Goal: Task Accomplishment & Management: Manage account settings

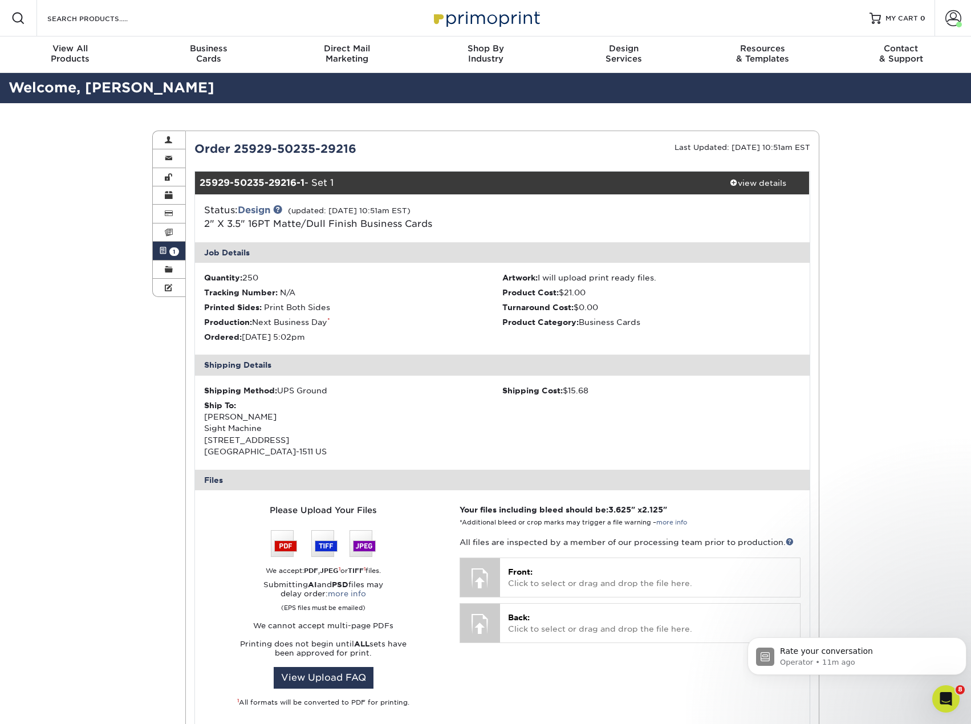
scroll to position [1176, 0]
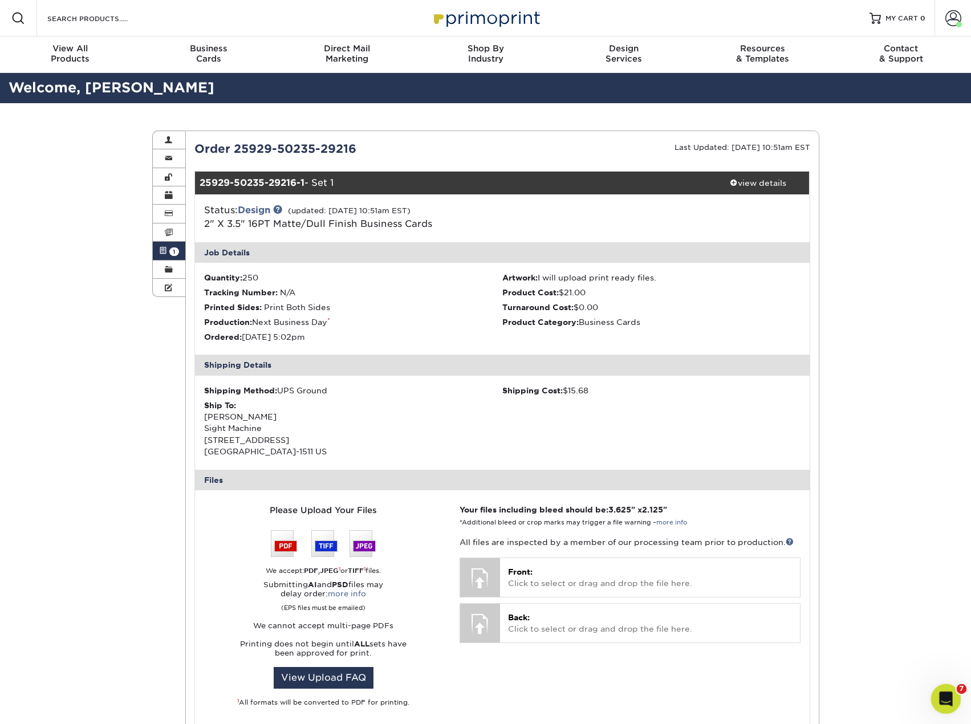
click at [946, 697] on icon "Open Intercom Messenger" at bounding box center [945, 697] width 8 height 9
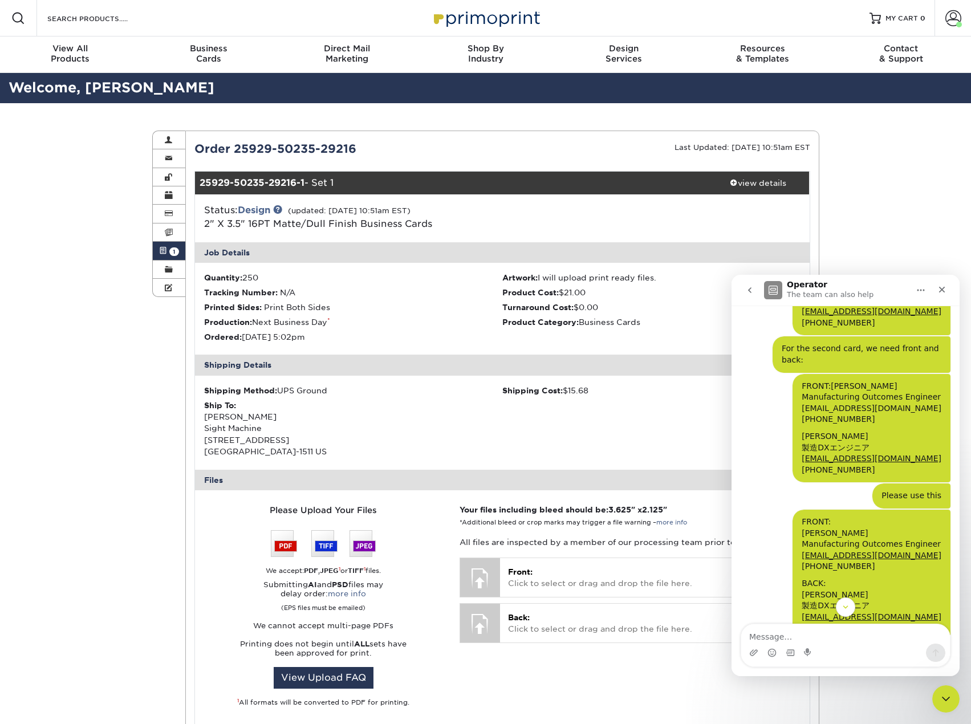
scroll to position [1061, 0]
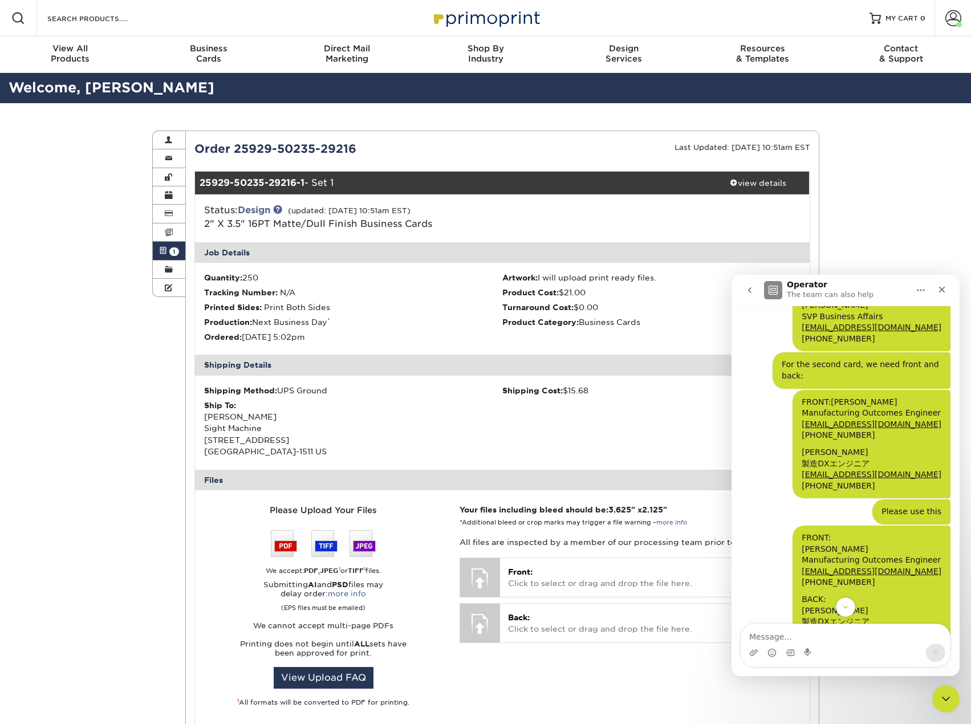
click at [750, 295] on button "go back" at bounding box center [750, 290] width 22 height 22
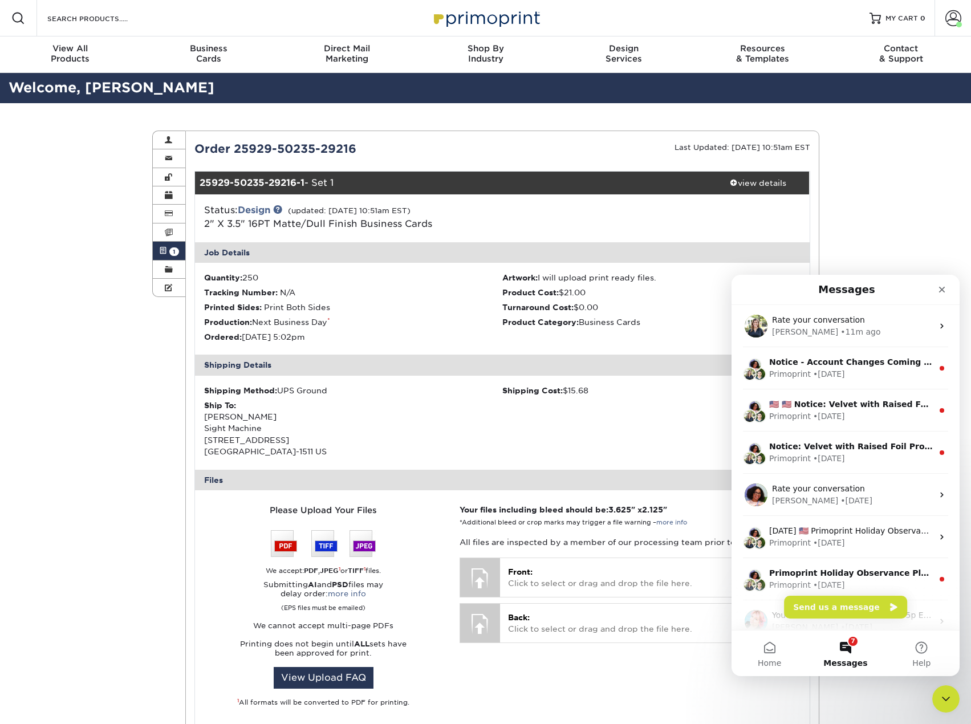
scroll to position [0, 0]
click at [856, 607] on button "Send us a message" at bounding box center [845, 607] width 123 height 23
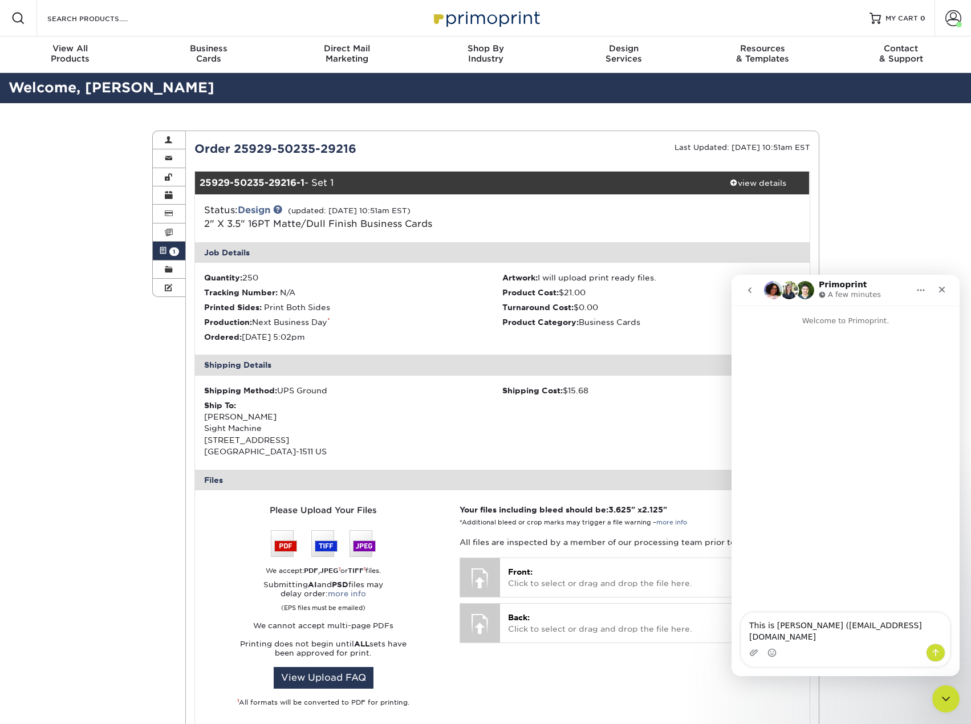
type textarea "This is [PERSON_NAME] ([EMAIL_ADDRESS][DOMAIN_NAME])"
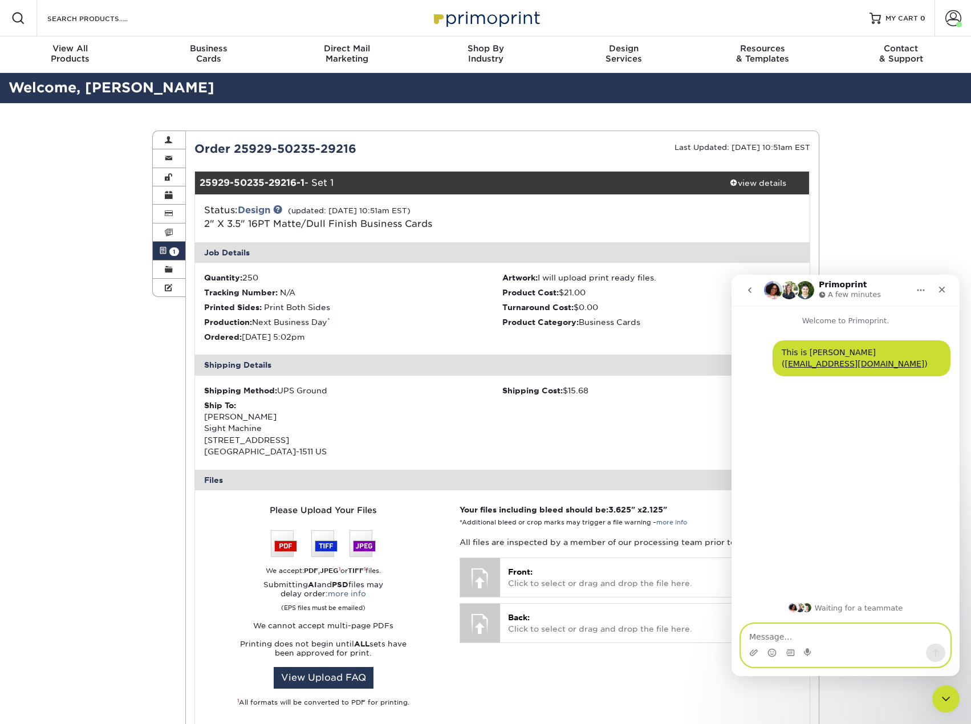
click at [828, 636] on textarea "Message…" at bounding box center [845, 634] width 209 height 19
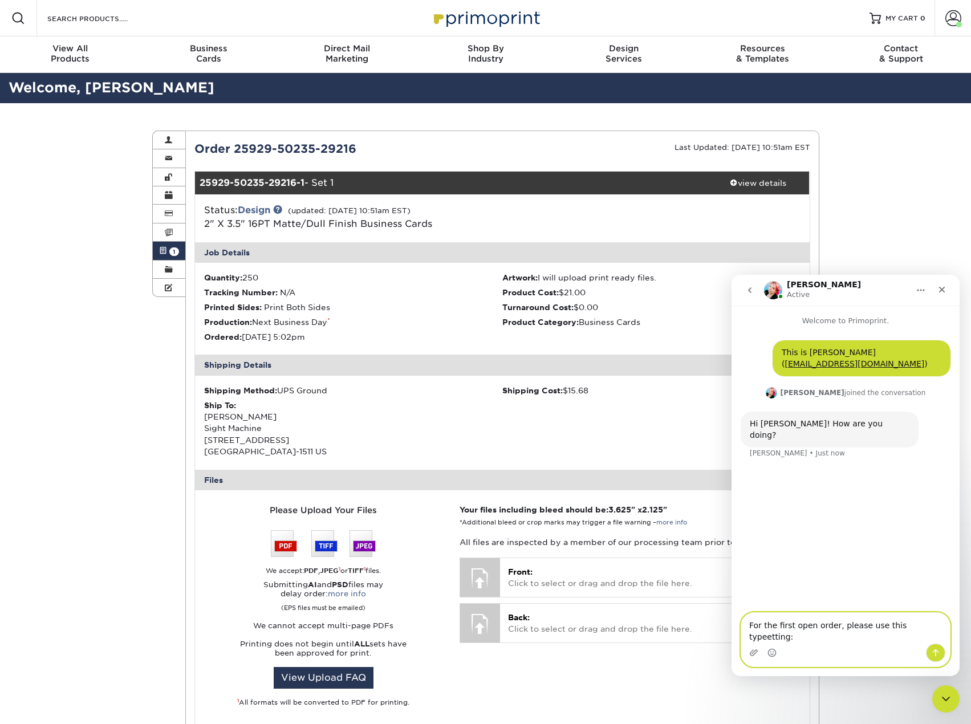
type textarea "For the first open order, please use this typesetting:"
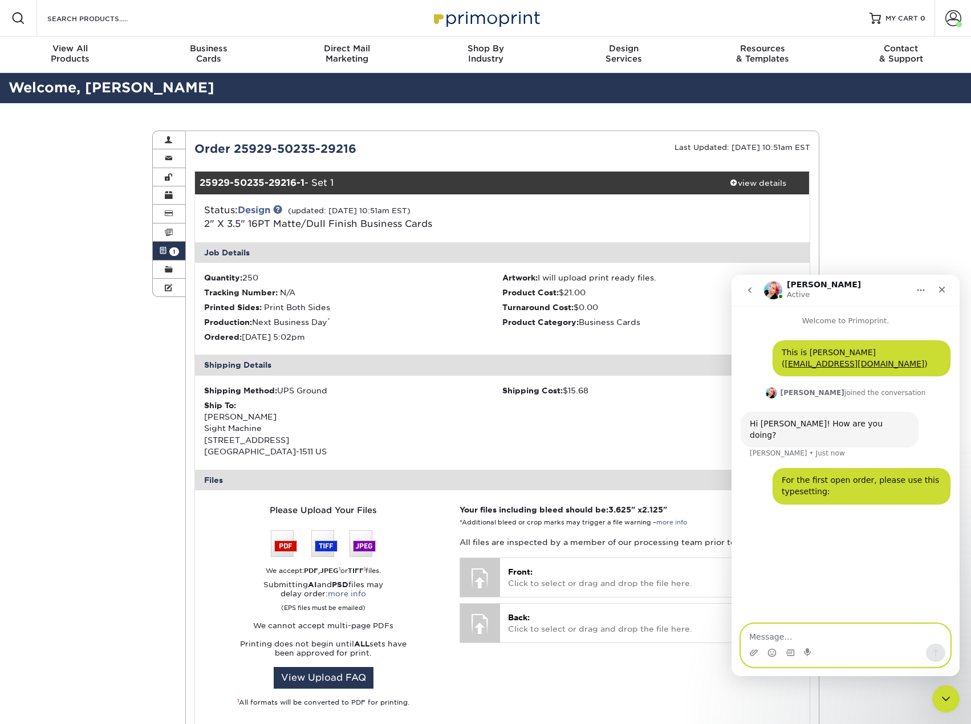
click at [758, 638] on textarea "Message…" at bounding box center [845, 634] width 209 height 19
paste textarea "[PERSON_NAME] SVP Business Affairs [EMAIL_ADDRESS][DOMAIN_NAME] [PHONE_NUMBER]"
type textarea "[PERSON_NAME] SVP Business Affairs [EMAIL_ADDRESS][DOMAIN_NAME] [PHONE_NUMBER]"
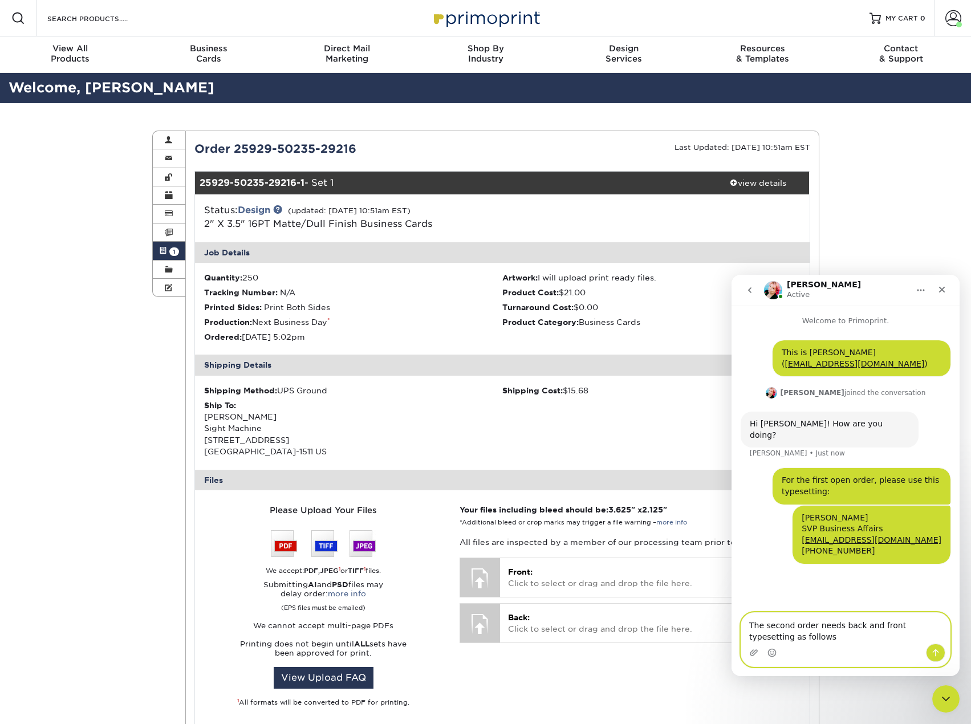
type textarea "The second order needs back and front typesetting as follows:"
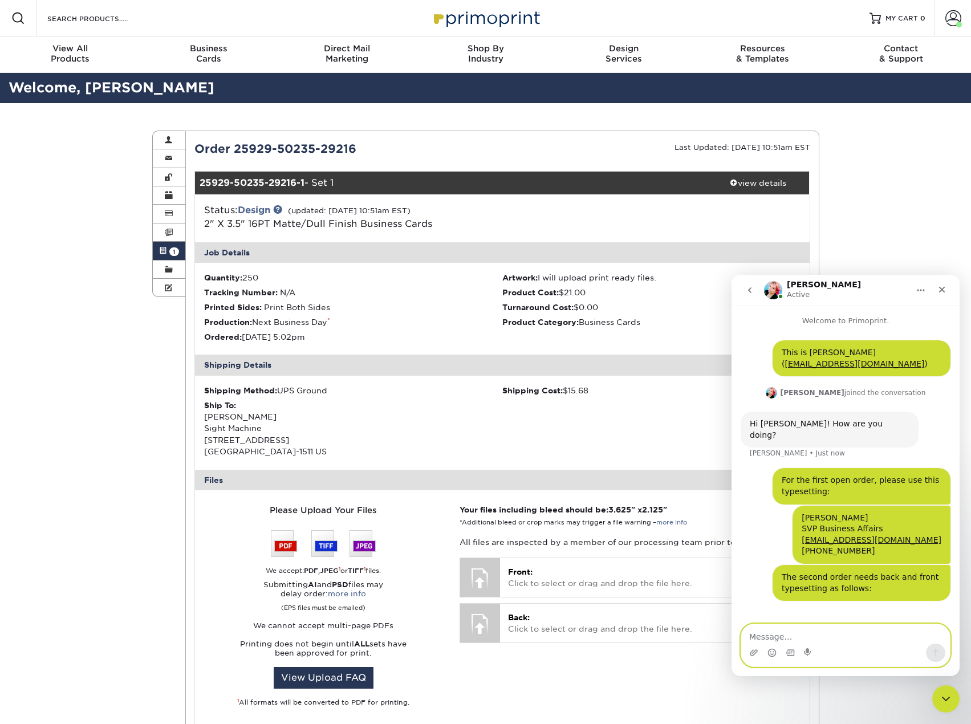
click at [849, 638] on textarea "Message…" at bounding box center [845, 634] width 209 height 19
paste textarea "FRONT: [PERSON_NAME] Manufacturing Outcomes Engineer [PERSON_NAME][EMAIL_ADDRES…"
type textarea "FRONT: [PERSON_NAME] Manufacturing Outcomes Engineer [PERSON_NAME][EMAIL_ADDRES…"
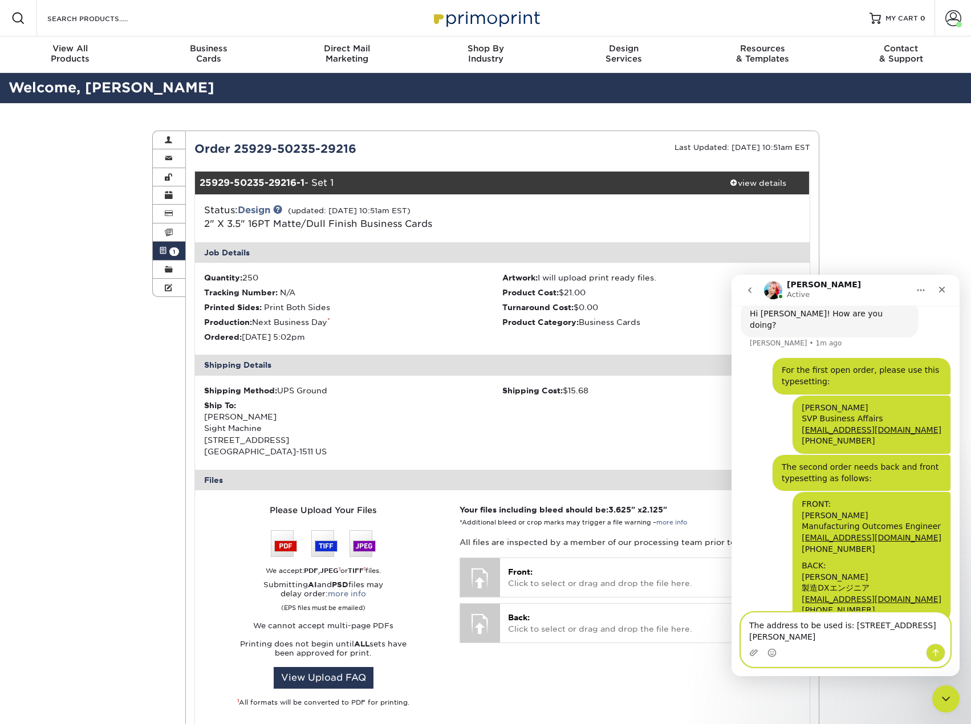
scroll to position [121, 0]
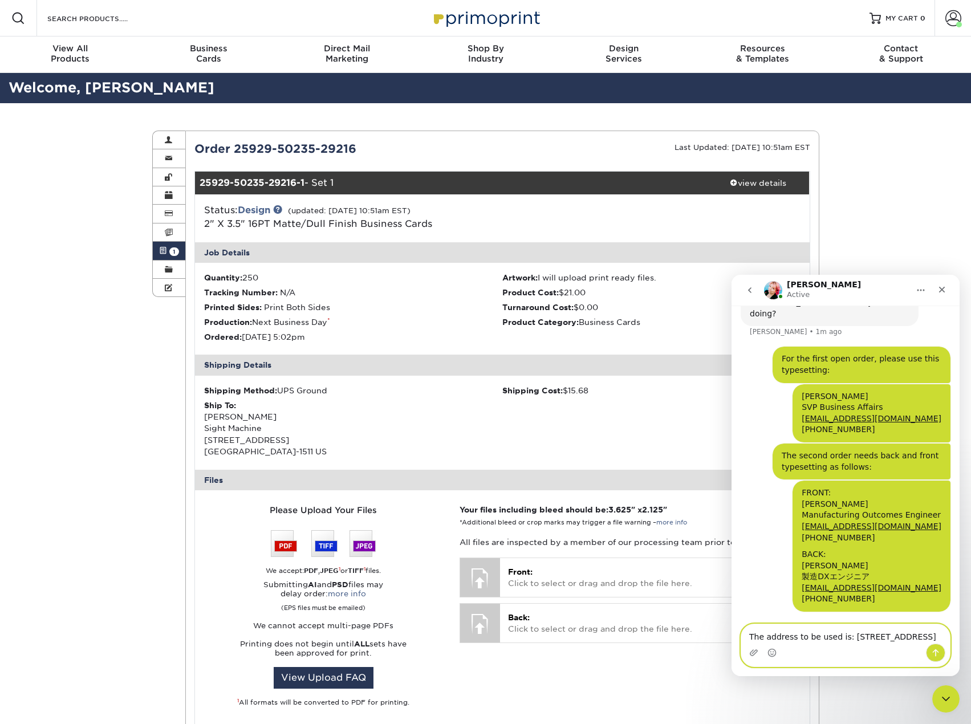
type textarea "The address to be used is: [STREET_ADDRESS]"
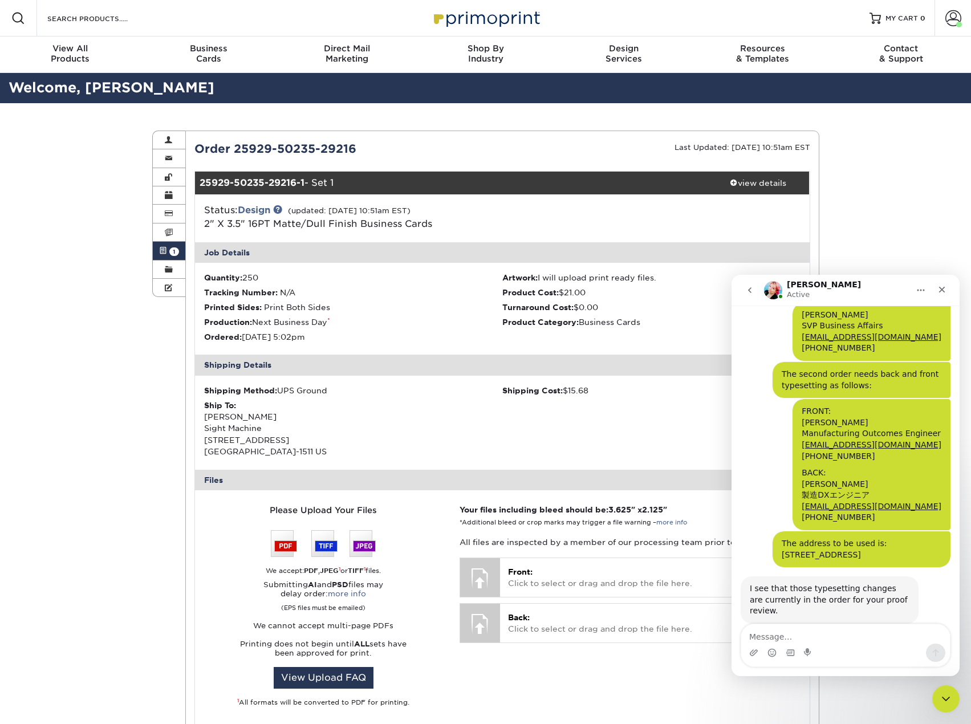
scroll to position [193, 0]
click at [768, 629] on textarea "Message…" at bounding box center [845, 634] width 209 height 19
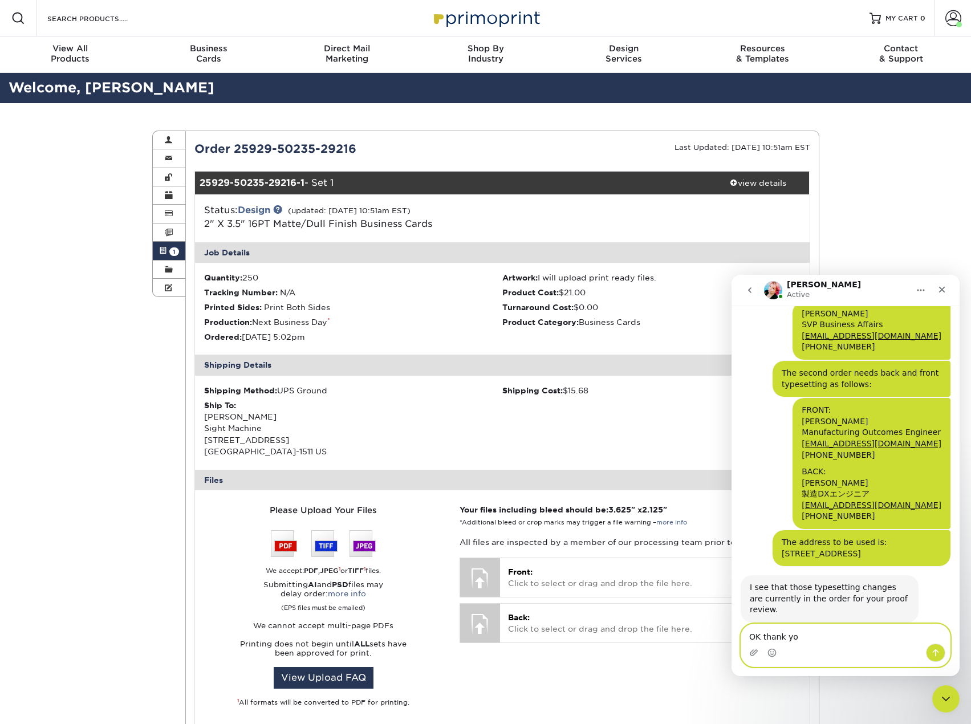
type textarea "OK thank you"
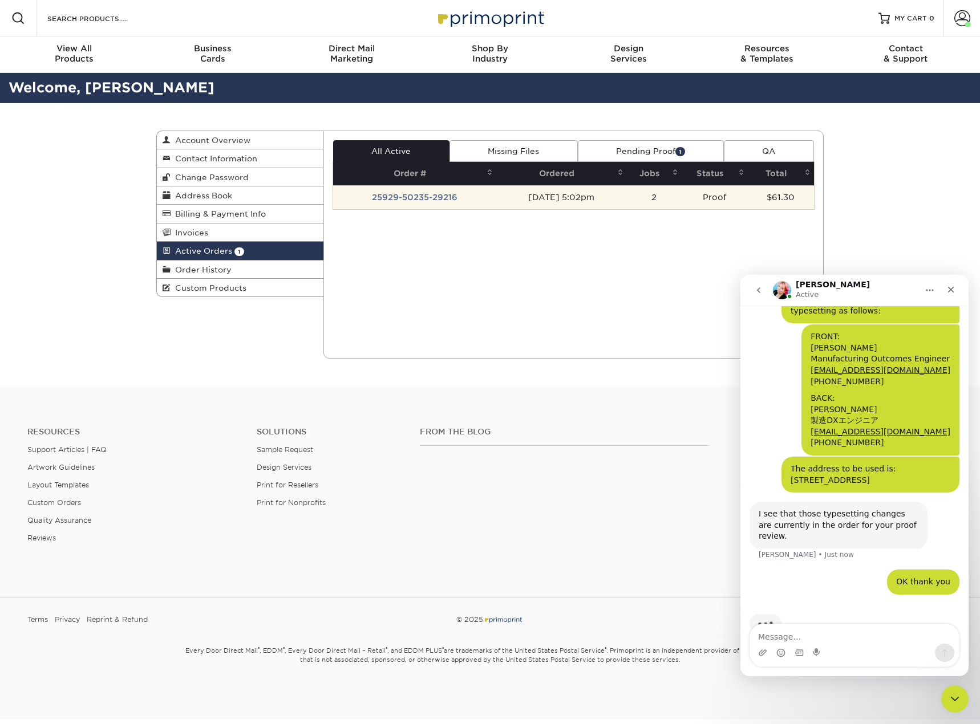
click at [387, 198] on td "25929-50235-29216" at bounding box center [414, 197] width 163 height 24
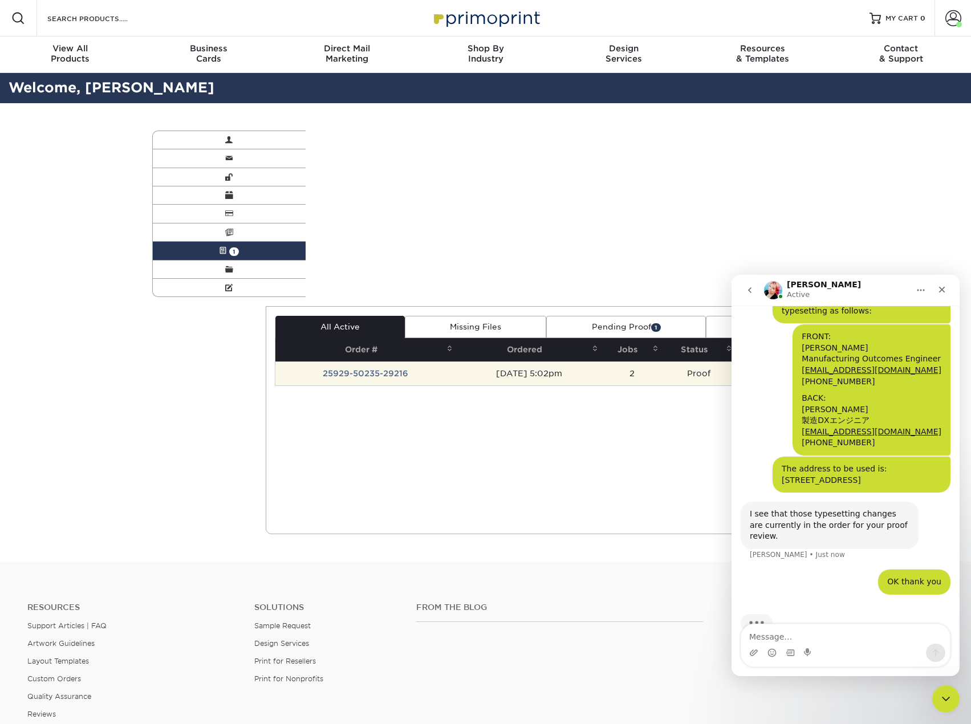
scroll to position [270, 0]
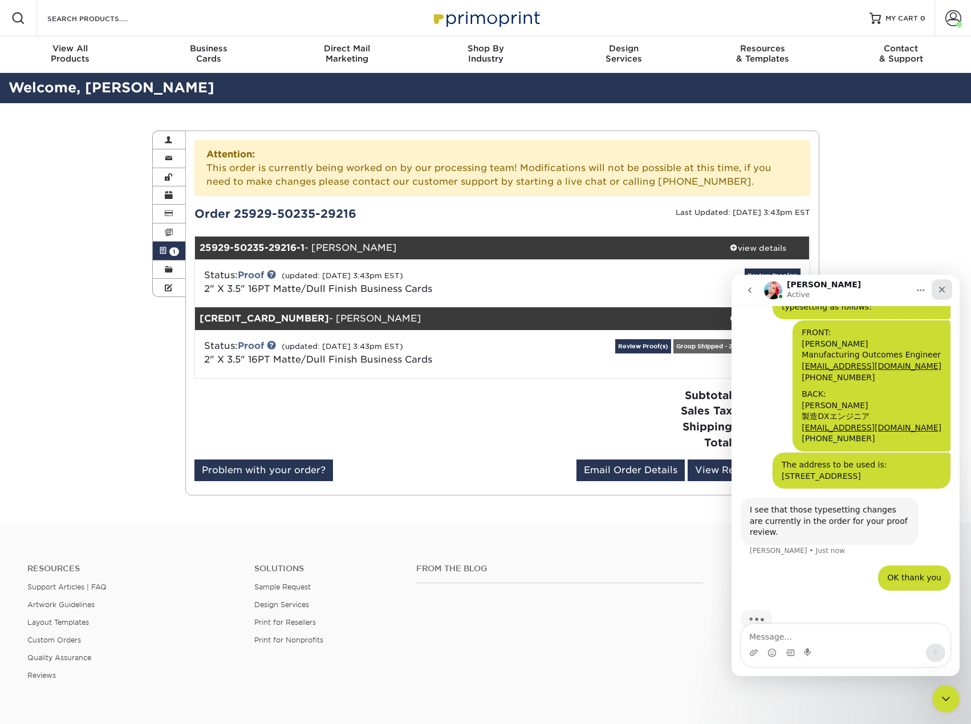
click at [935, 288] on div "Close" at bounding box center [942, 289] width 21 height 21
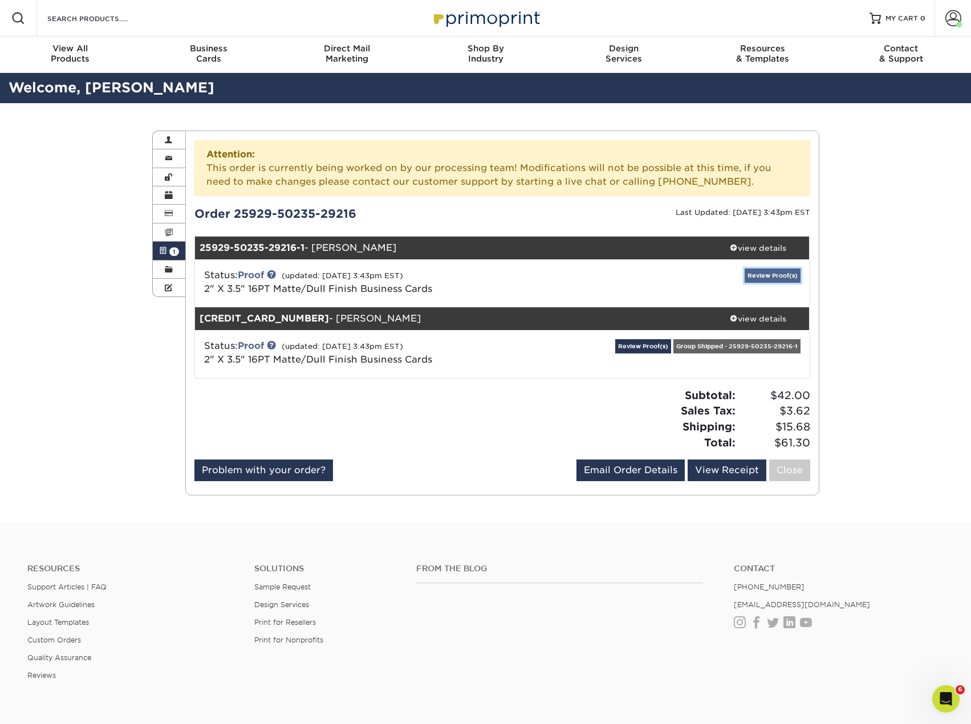
click at [784, 276] on link "Review Proof(s)" at bounding box center [773, 276] width 56 height 14
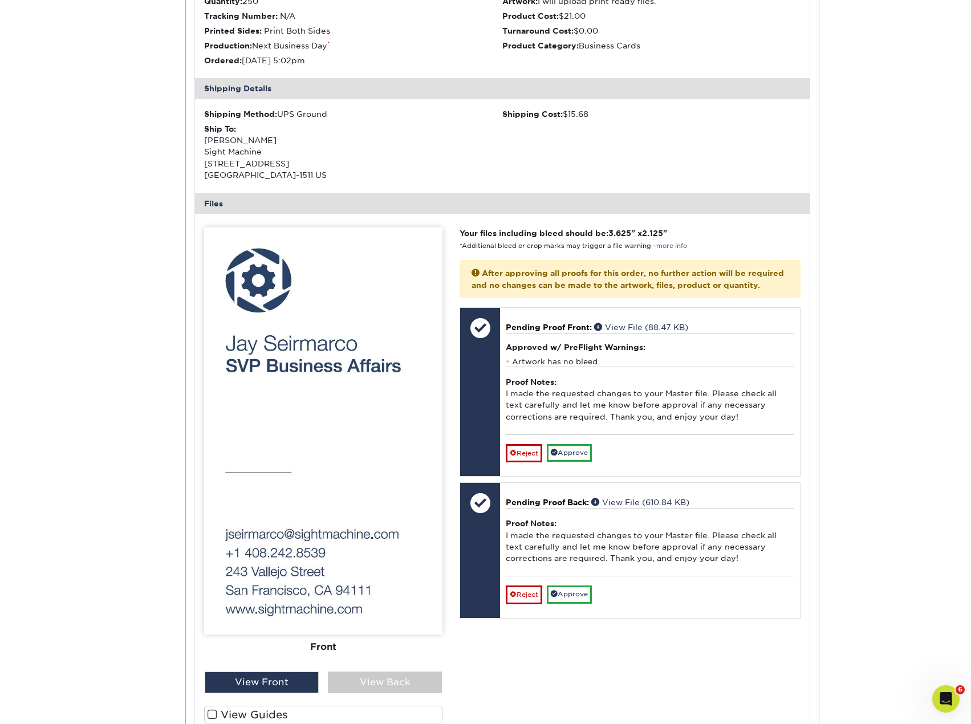
scroll to position [342, 0]
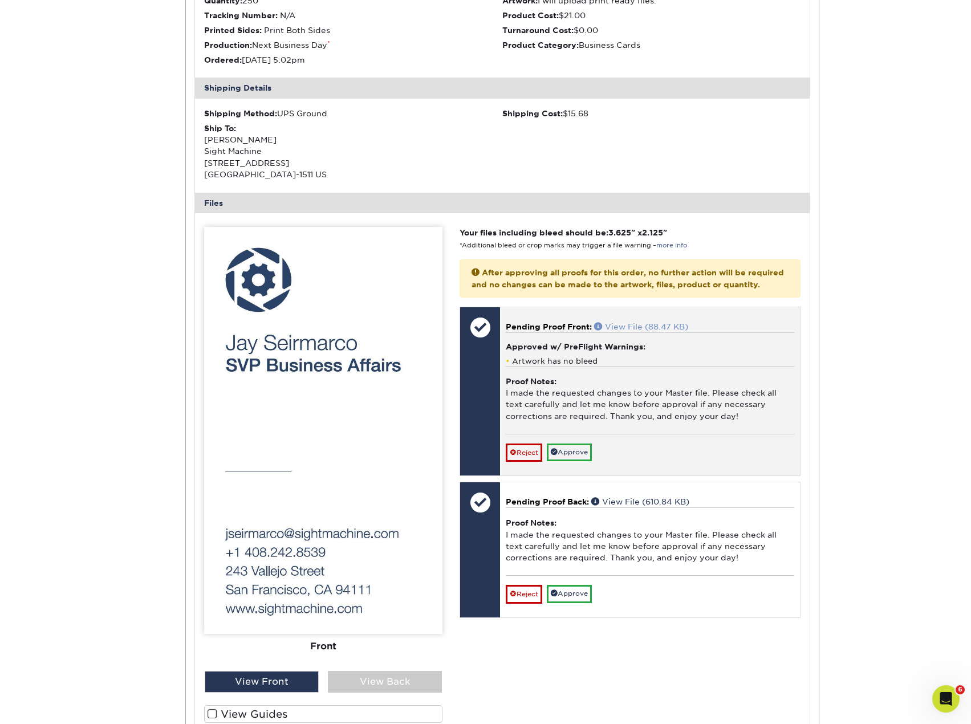
click at [626, 331] on link "View File (88.47 KB)" at bounding box center [641, 326] width 94 height 9
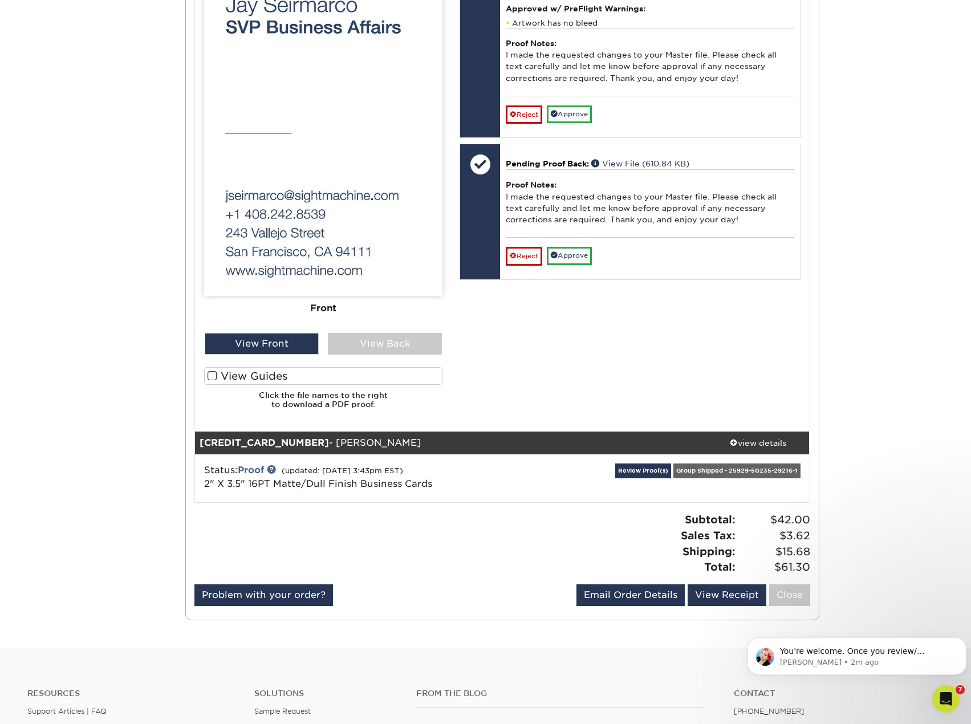
scroll to position [684, 0]
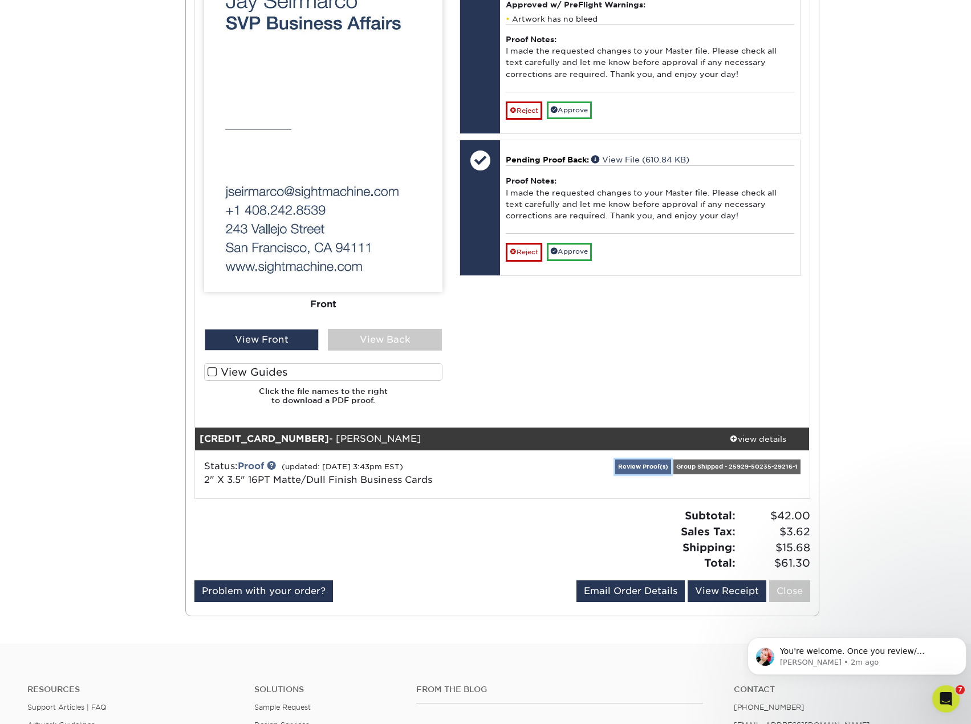
click at [650, 466] on link "Review Proof(s)" at bounding box center [643, 467] width 56 height 14
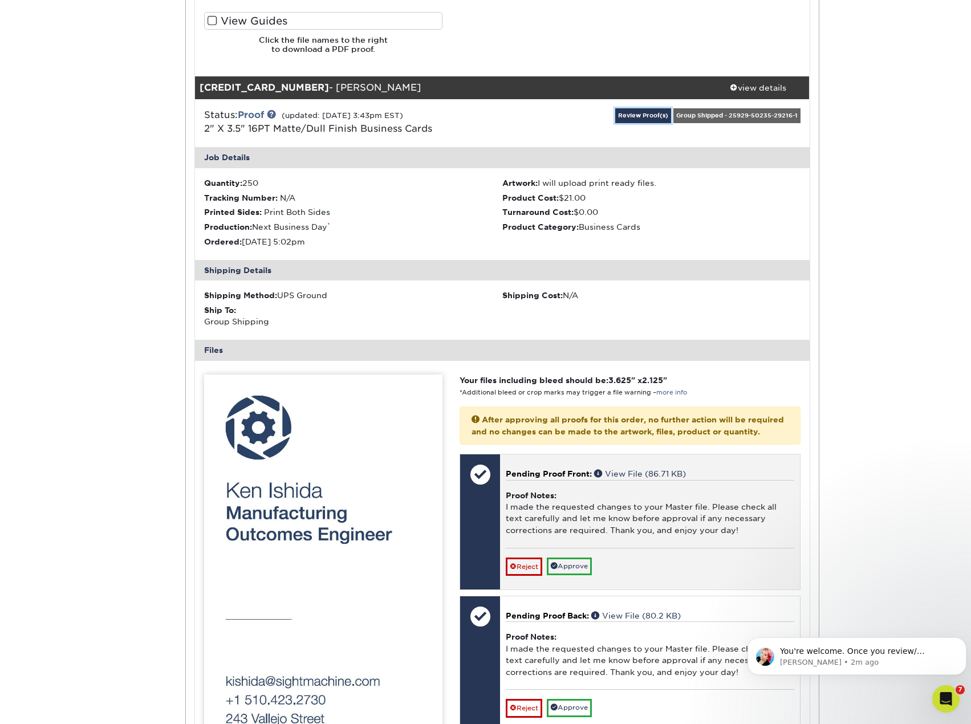
scroll to position [1141, 0]
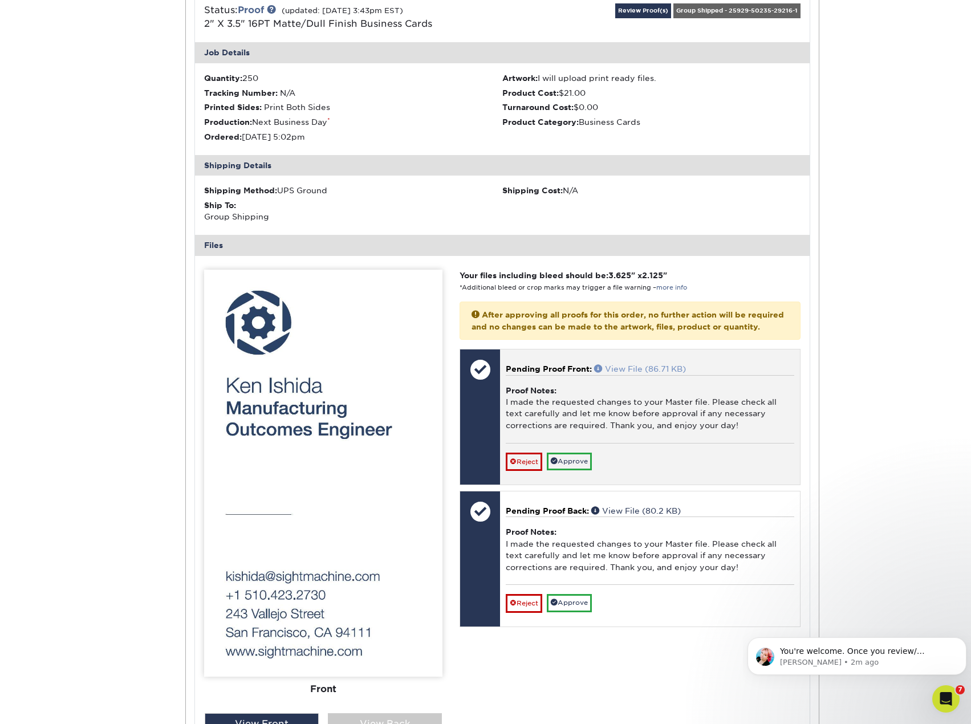
click at [639, 374] on link "View File (86.71 KB)" at bounding box center [640, 368] width 92 height 9
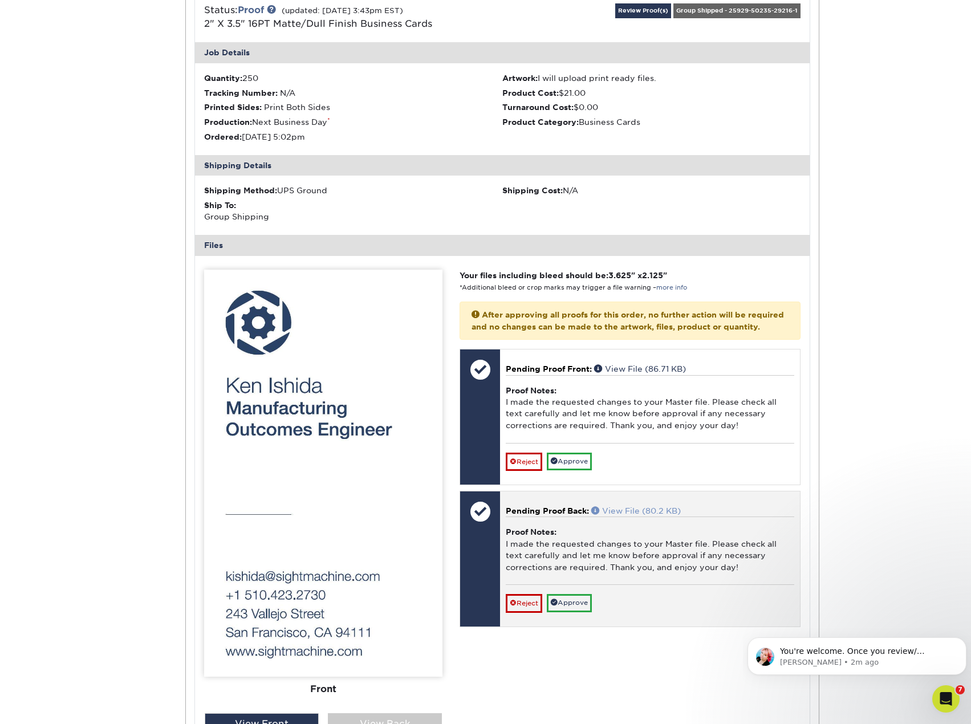
click at [642, 516] on link "View File (80.2 KB)" at bounding box center [636, 510] width 90 height 9
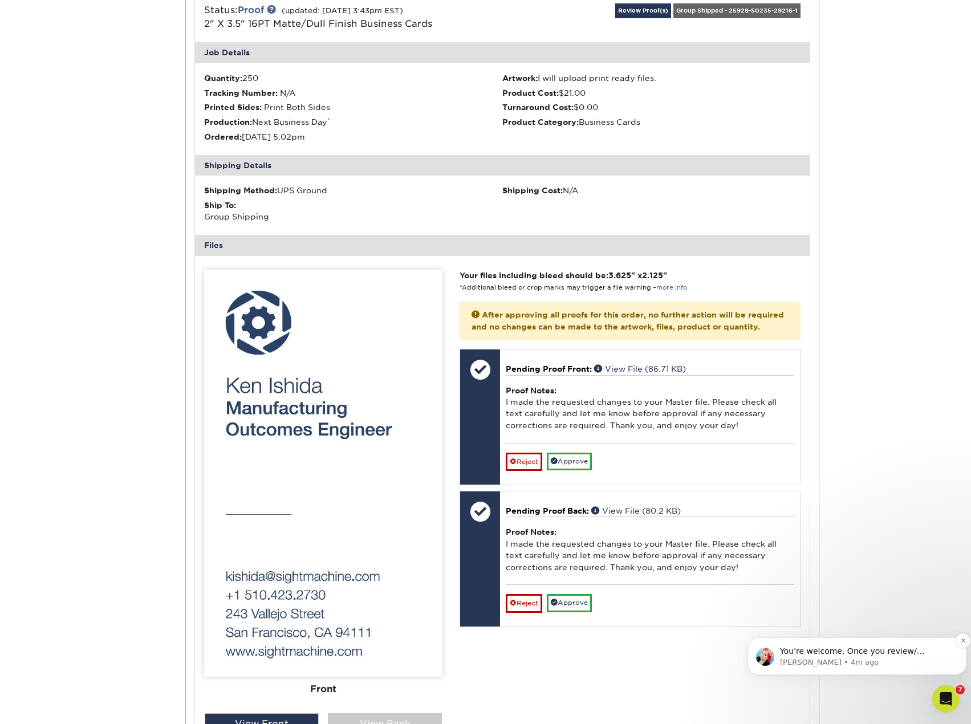
click at [907, 656] on span "You're welcome. Once you review/ approve, those will be sent to production. Wou…" at bounding box center [863, 668] width 167 height 43
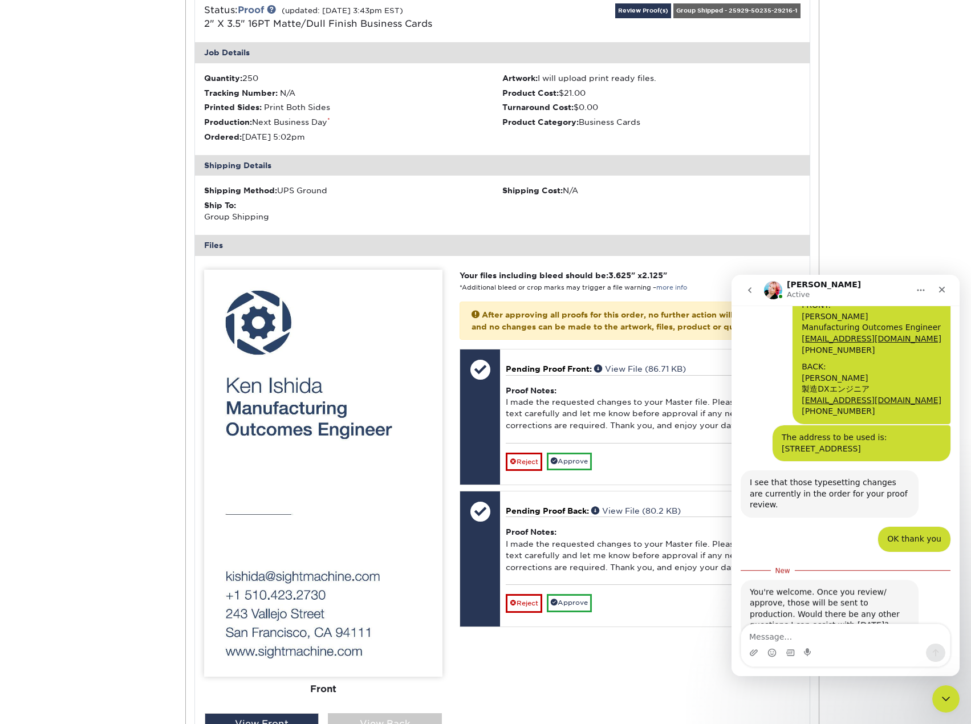
scroll to position [313, 0]
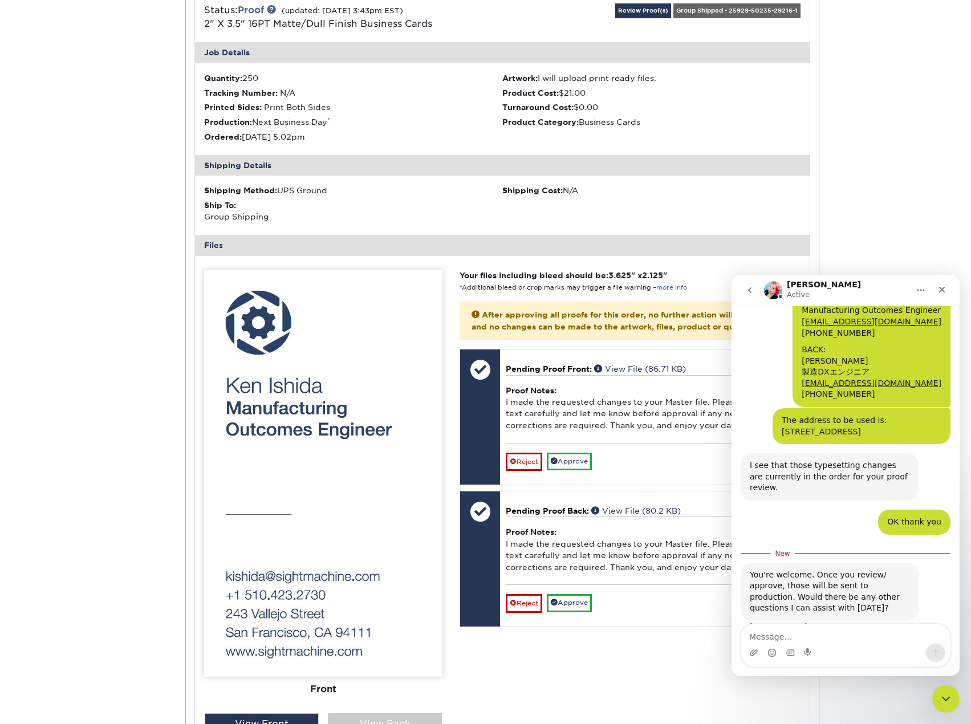
click at [837, 637] on textarea "Message…" at bounding box center [845, 634] width 209 height 19
type textarea "I am on it"
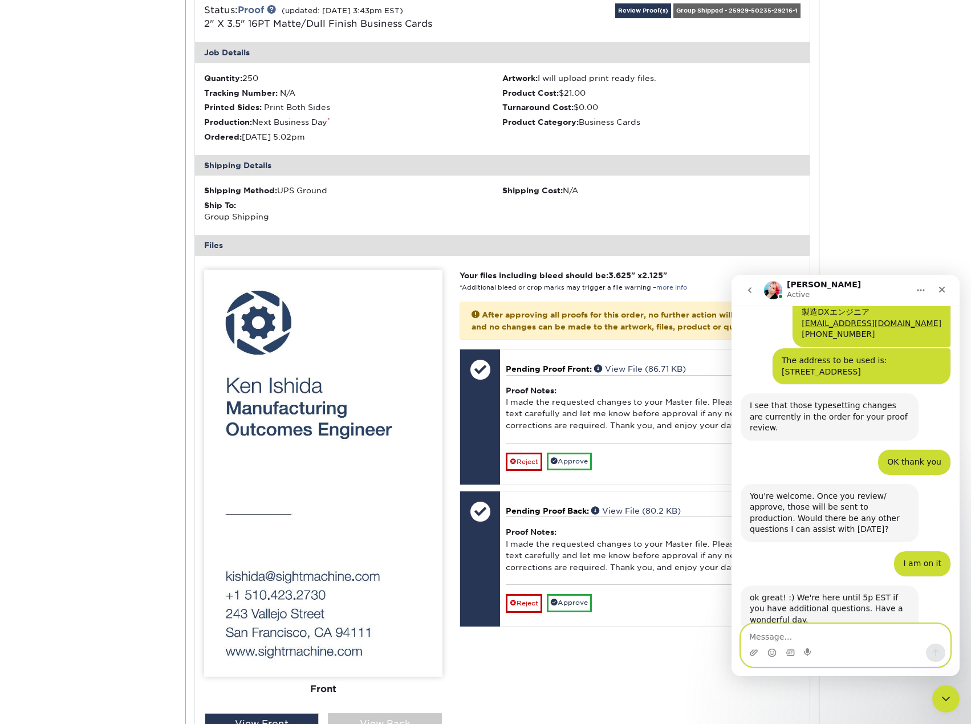
scroll to position [384, 0]
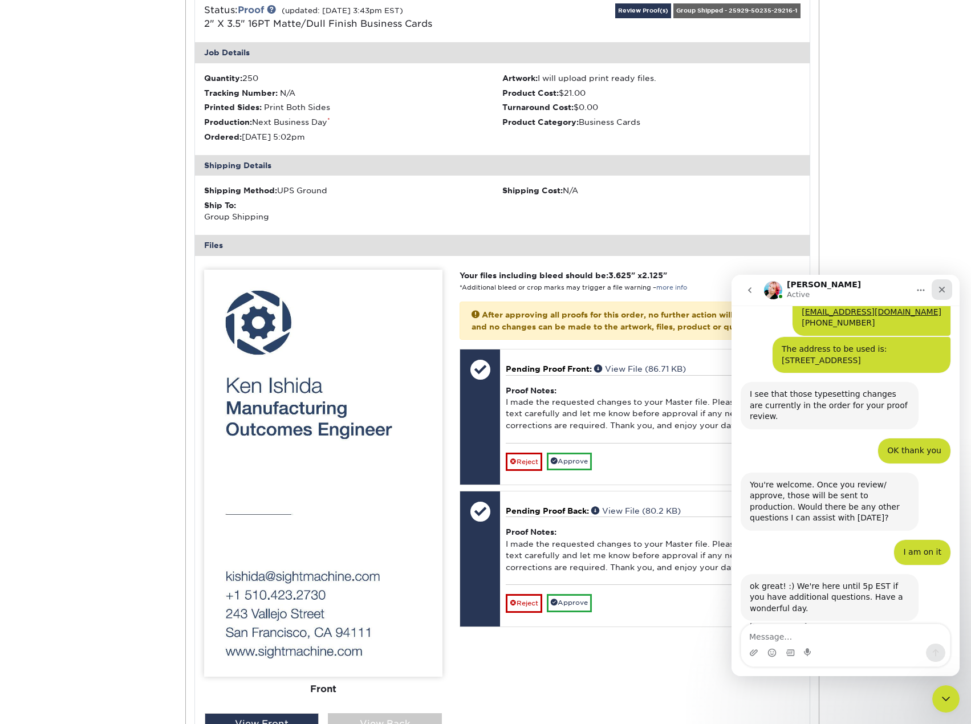
click at [946, 285] on icon "Close" at bounding box center [942, 289] width 9 height 9
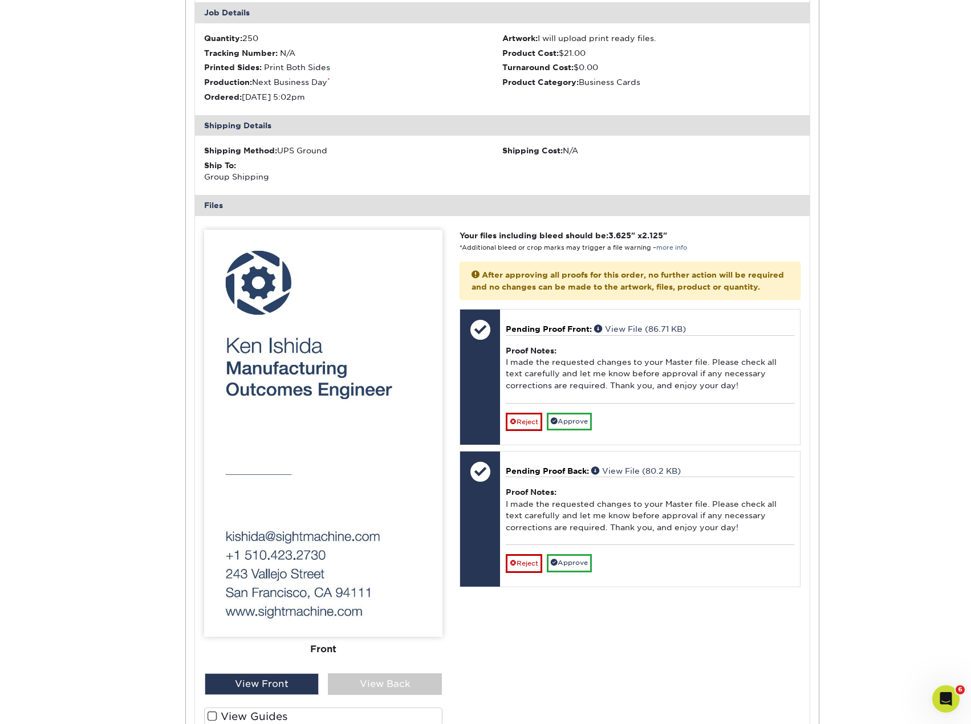
scroll to position [1198, 0]
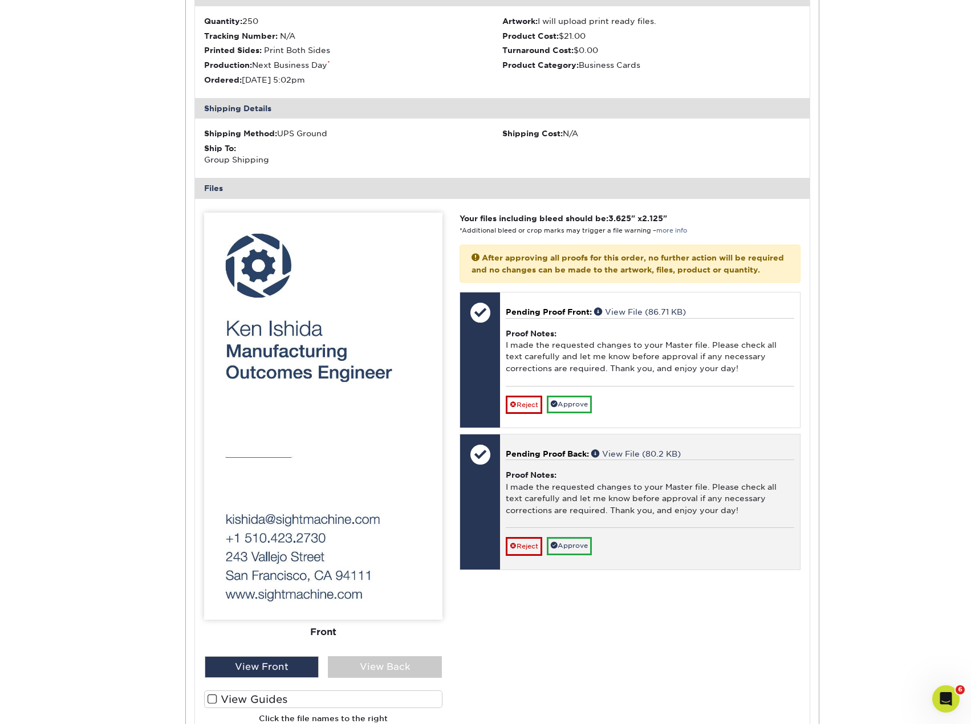
click at [556, 459] on span "Pending Proof Back:" at bounding box center [547, 453] width 83 height 9
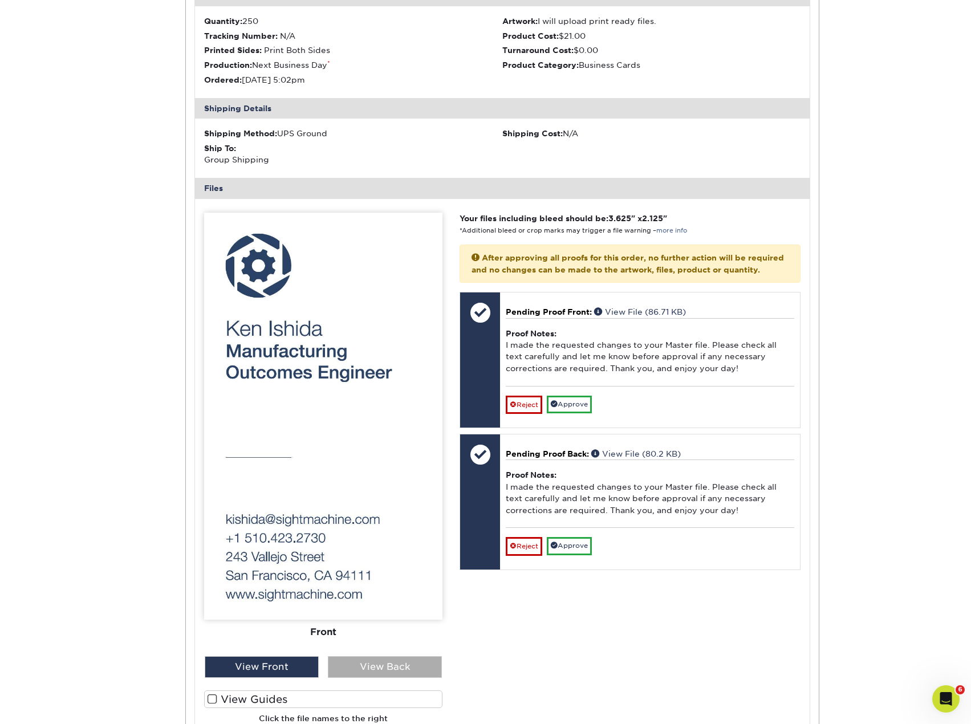
click at [381, 663] on div "View Back" at bounding box center [385, 668] width 114 height 22
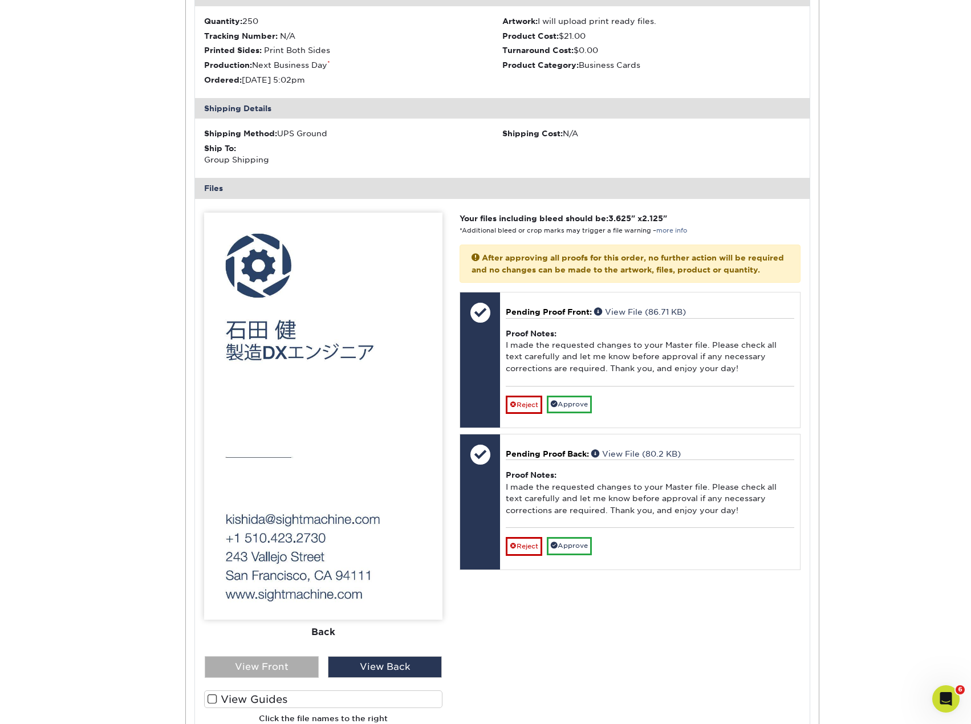
click at [276, 665] on div "View Front" at bounding box center [262, 668] width 114 height 22
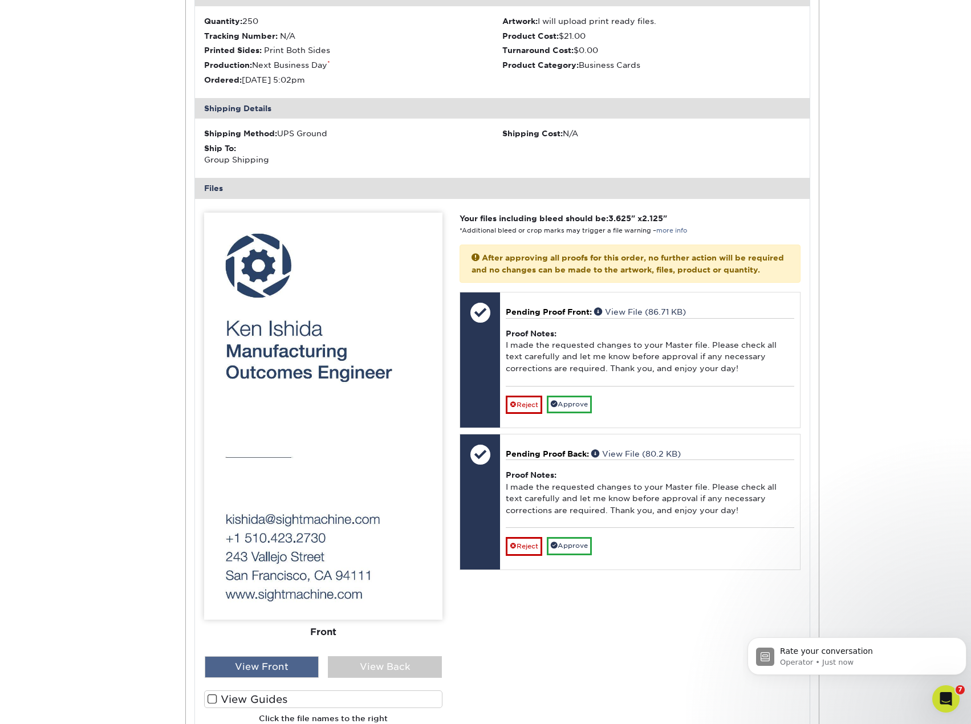
scroll to position [476, 0]
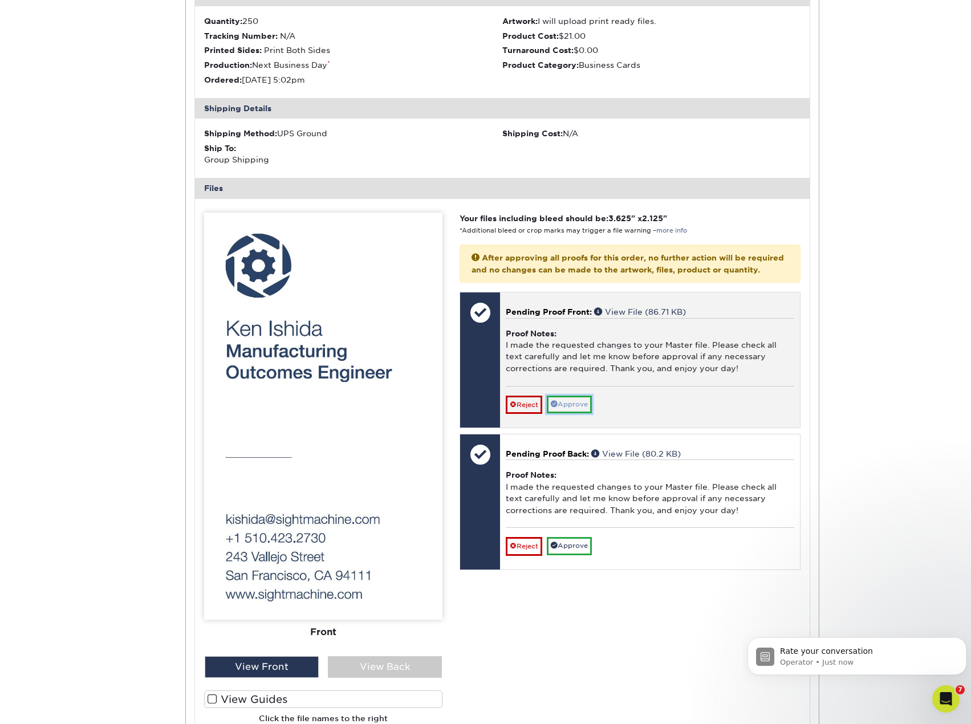
click at [581, 414] on link "Approve" at bounding box center [569, 405] width 45 height 18
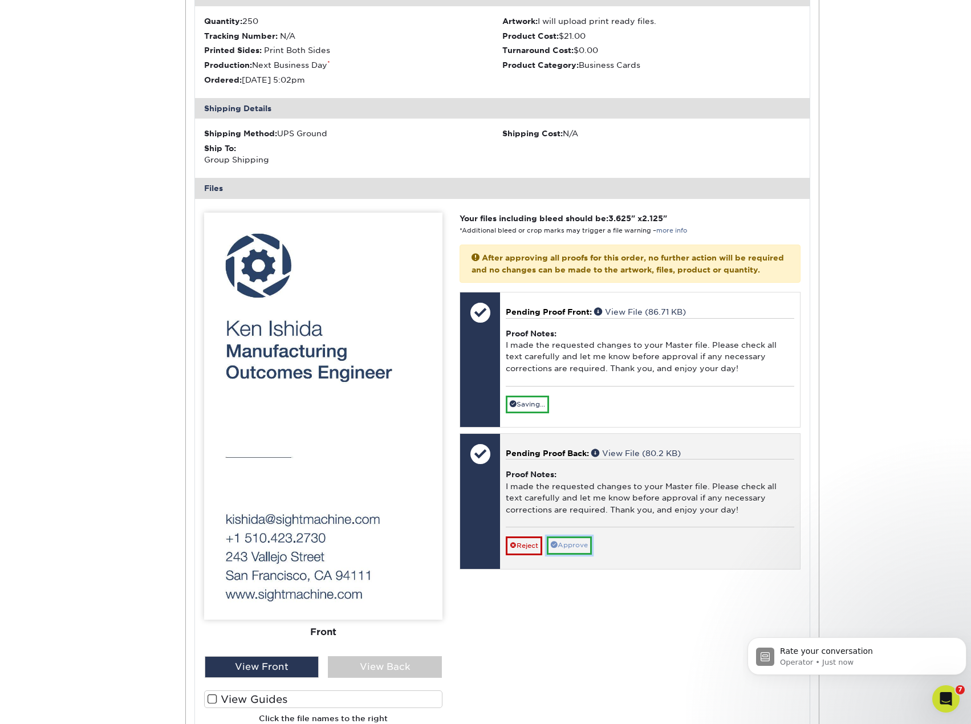
click at [566, 554] on link "Approve" at bounding box center [569, 546] width 45 height 18
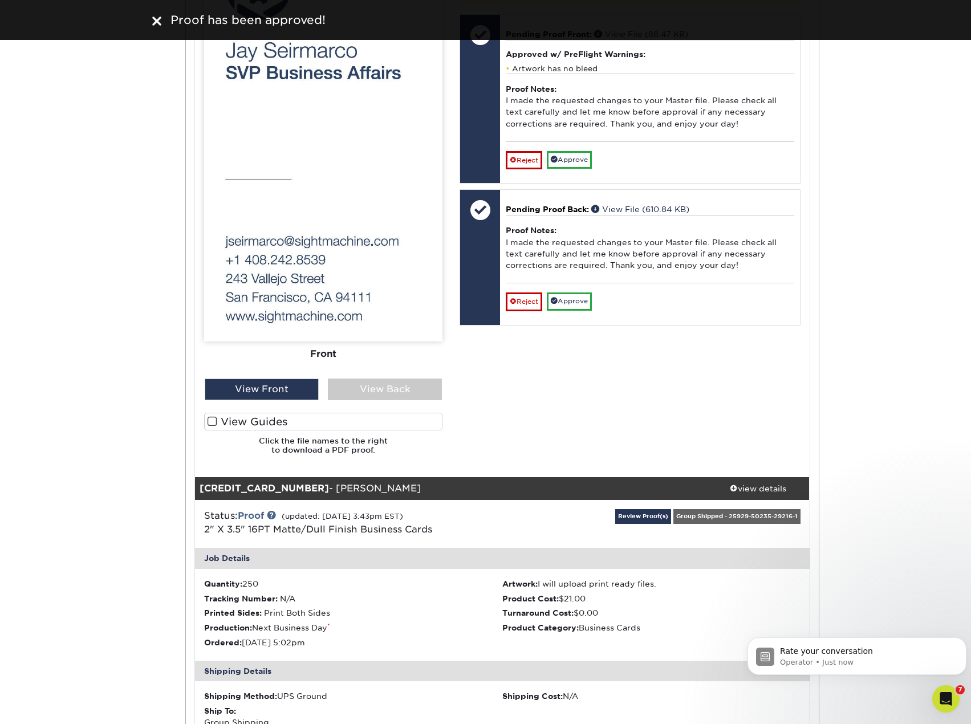
scroll to position [627, 0]
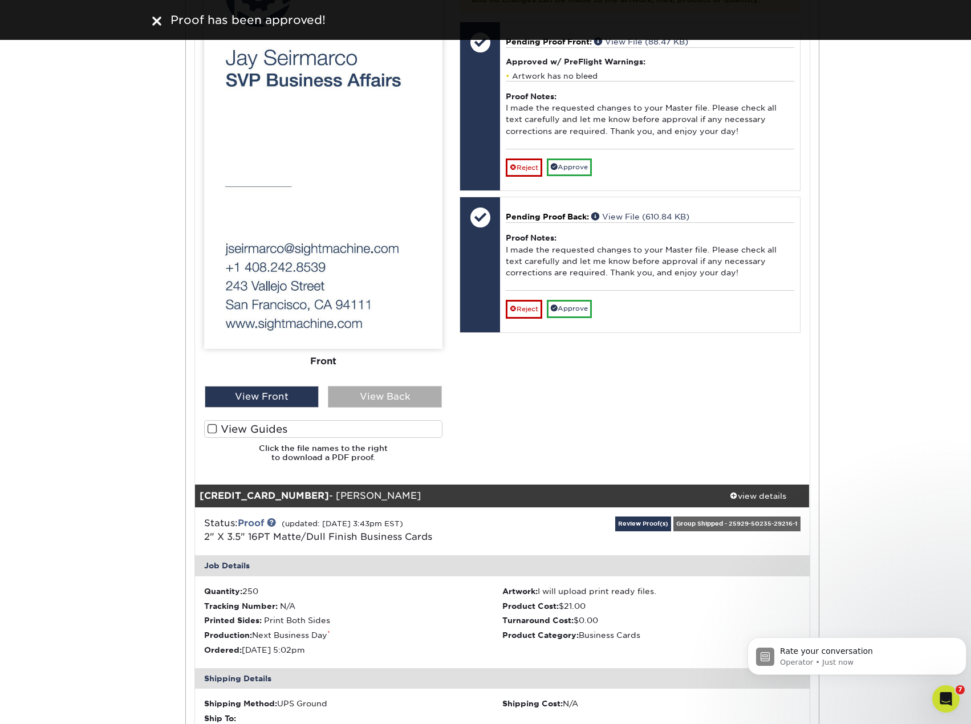
click at [400, 398] on div "View Back" at bounding box center [385, 397] width 114 height 22
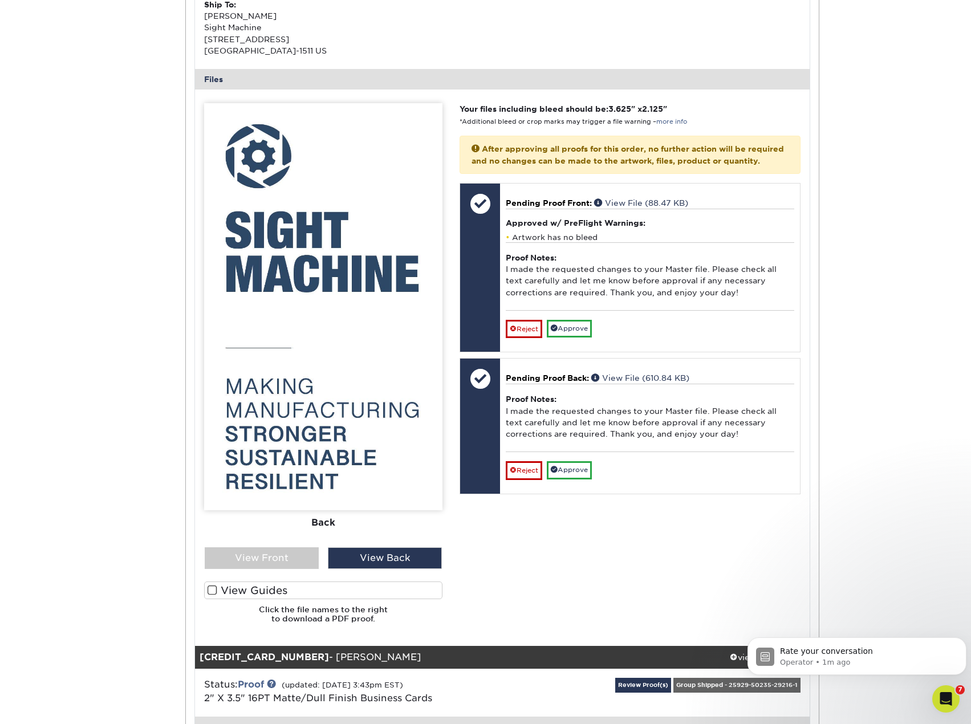
scroll to position [456, 0]
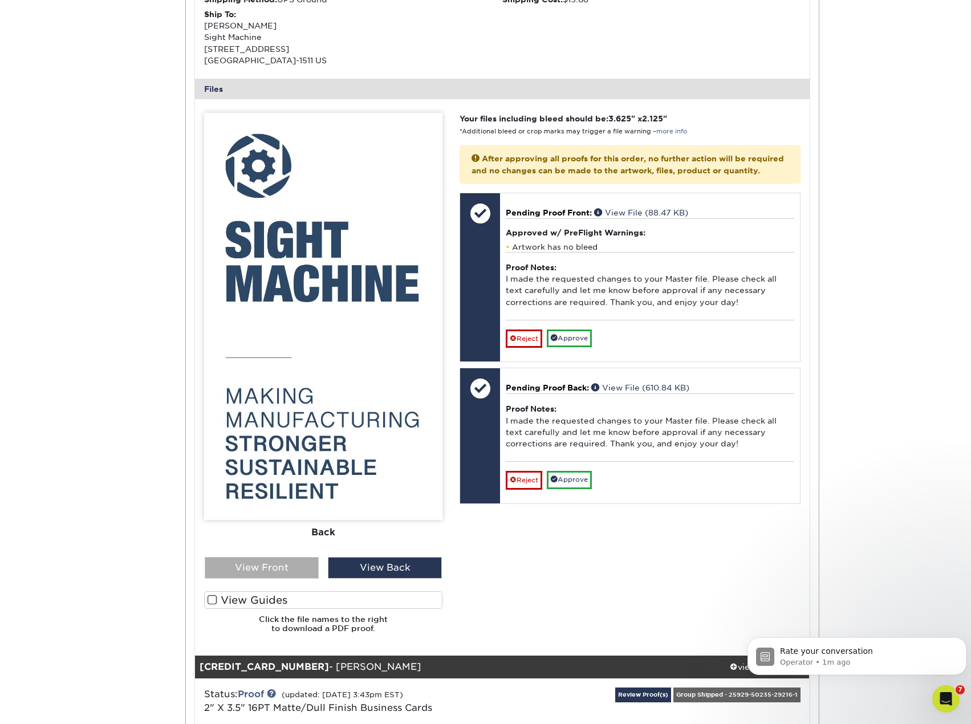
click at [250, 575] on div "View Front" at bounding box center [262, 568] width 114 height 22
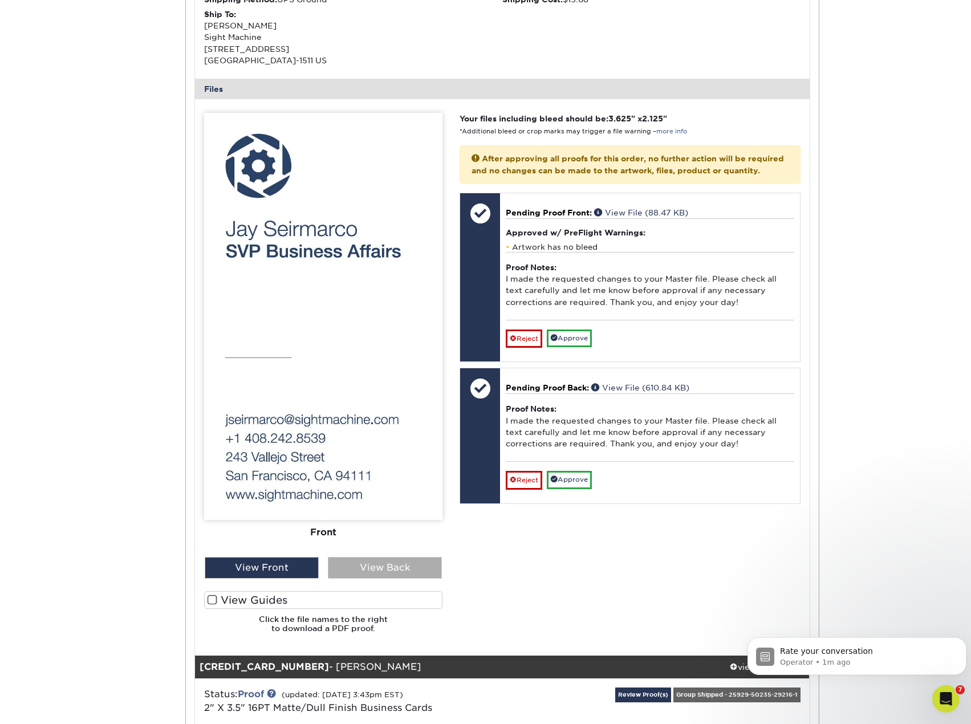
click at [370, 571] on div "View Back" at bounding box center [385, 568] width 114 height 22
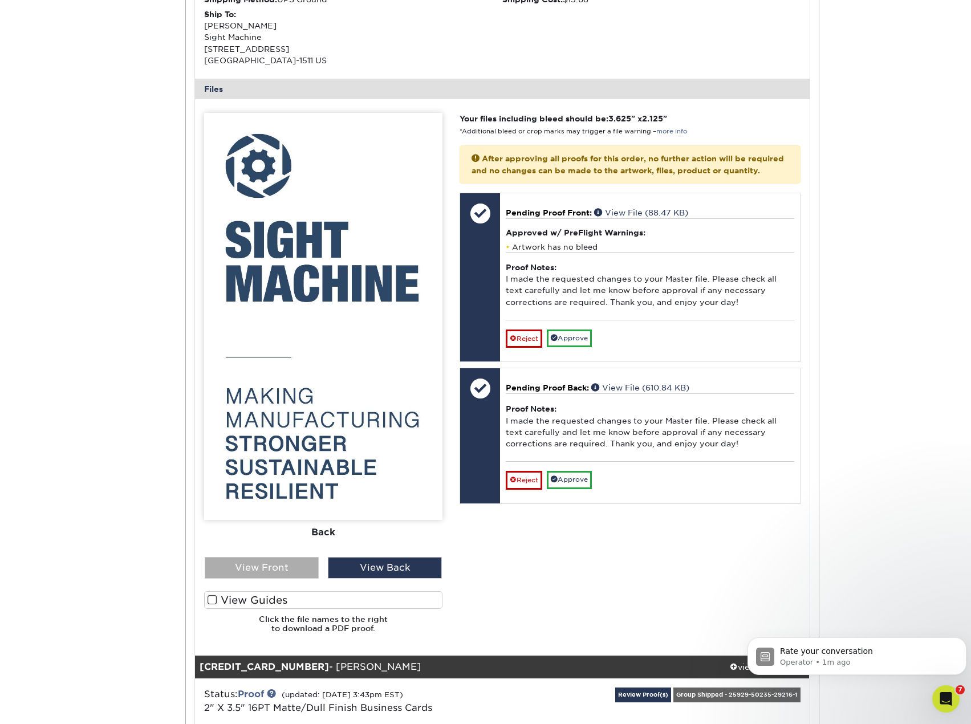
click at [283, 561] on div "View Front" at bounding box center [262, 568] width 114 height 22
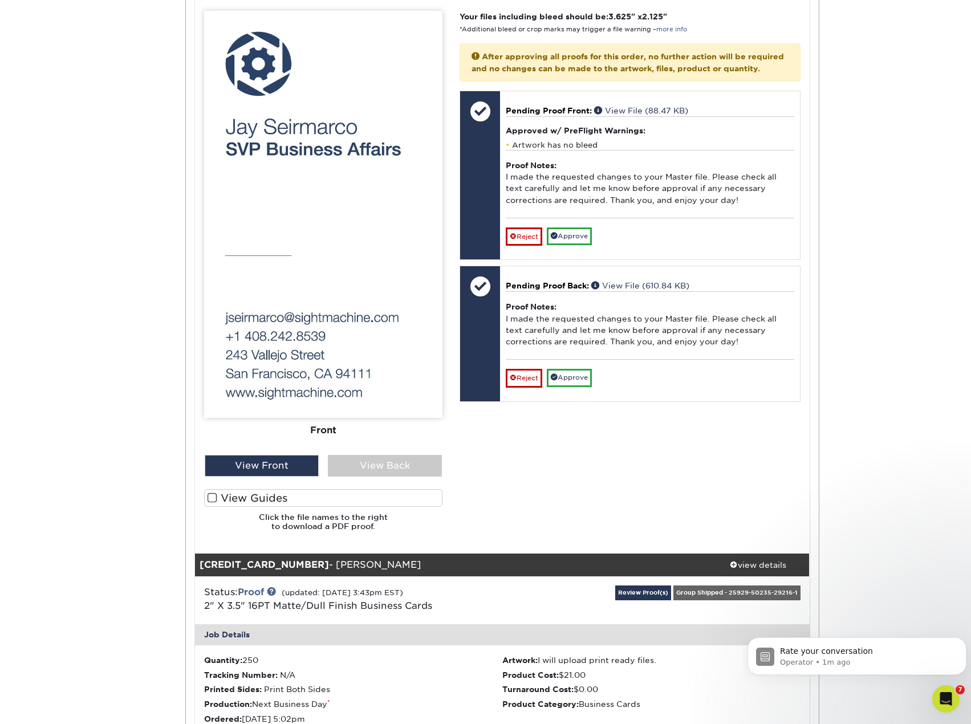
scroll to position [570, 0]
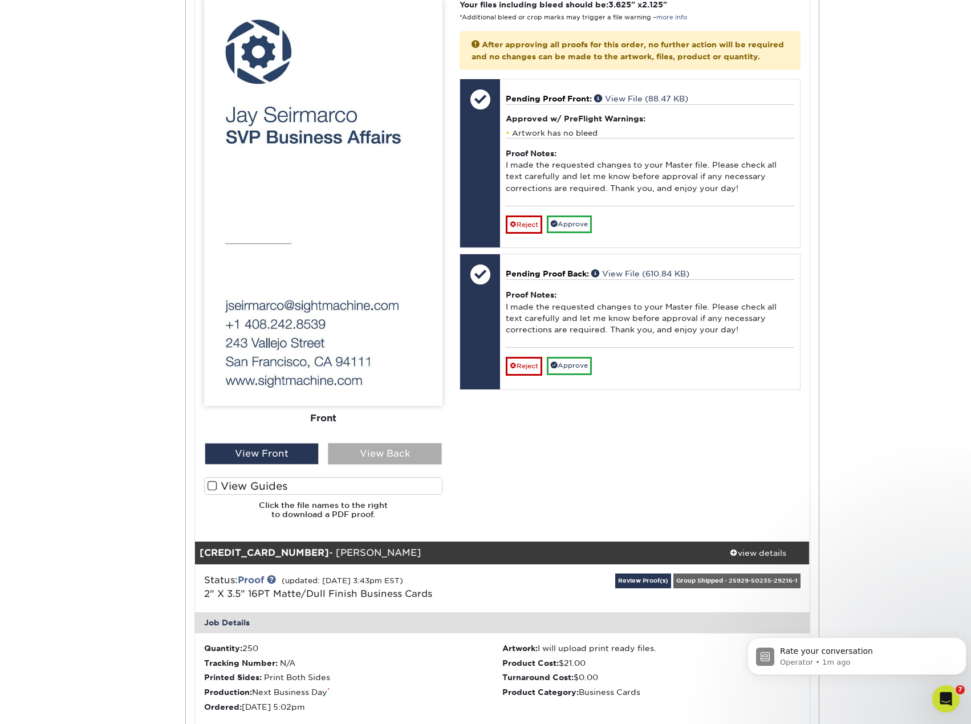
click at [374, 450] on div "View Back" at bounding box center [385, 454] width 114 height 22
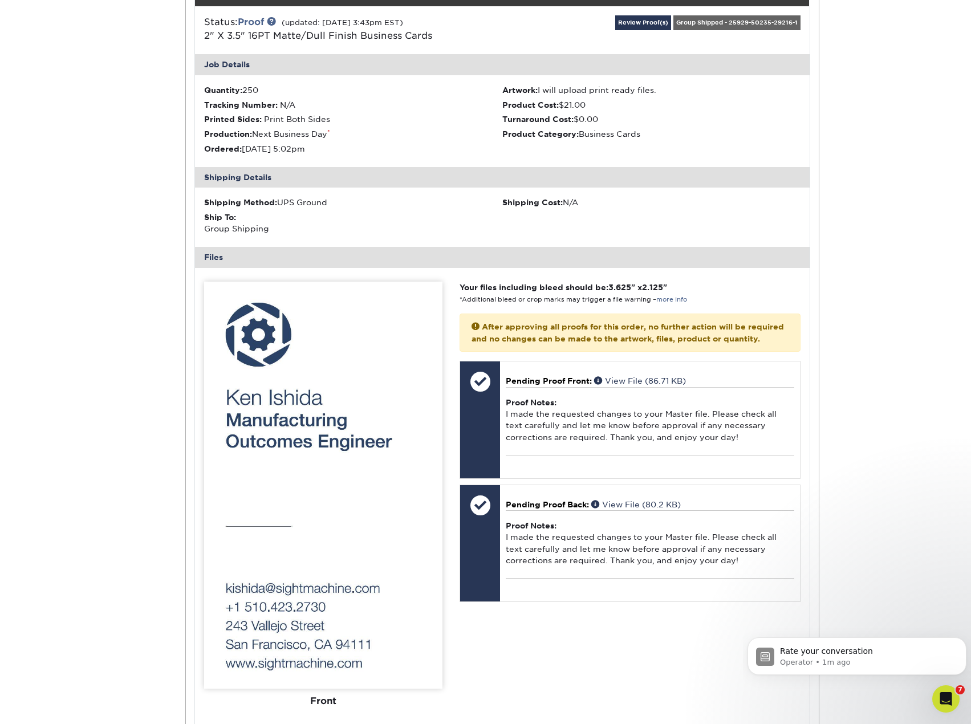
scroll to position [1141, 0]
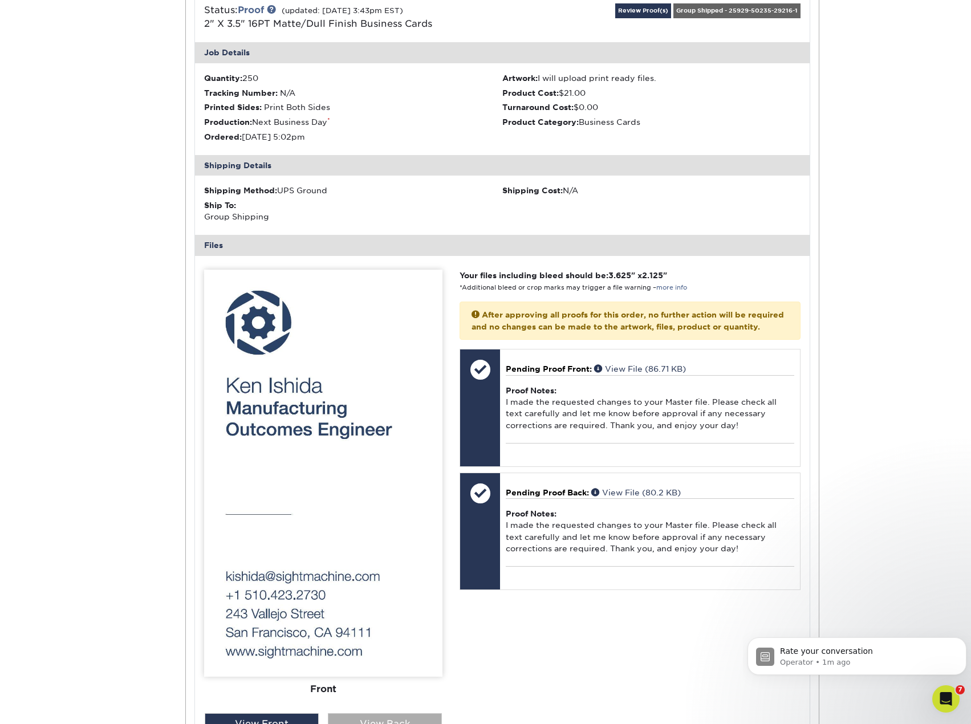
click at [376, 720] on div "View Back" at bounding box center [385, 725] width 114 height 22
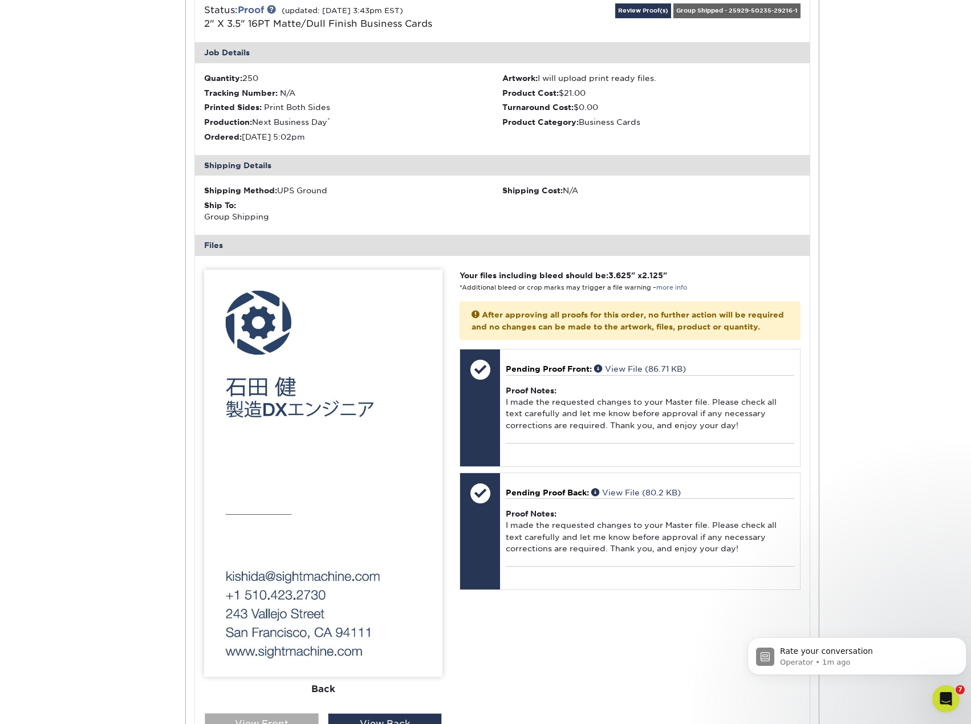
click at [269, 718] on div "View Front" at bounding box center [262, 725] width 114 height 22
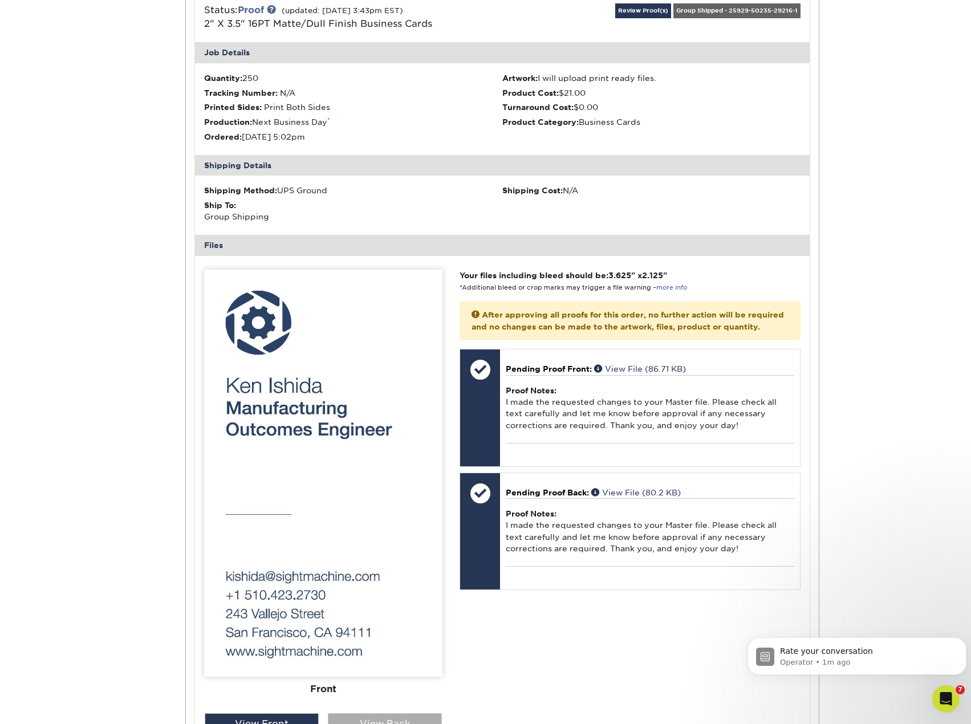
click at [358, 719] on div "View Back" at bounding box center [385, 725] width 114 height 22
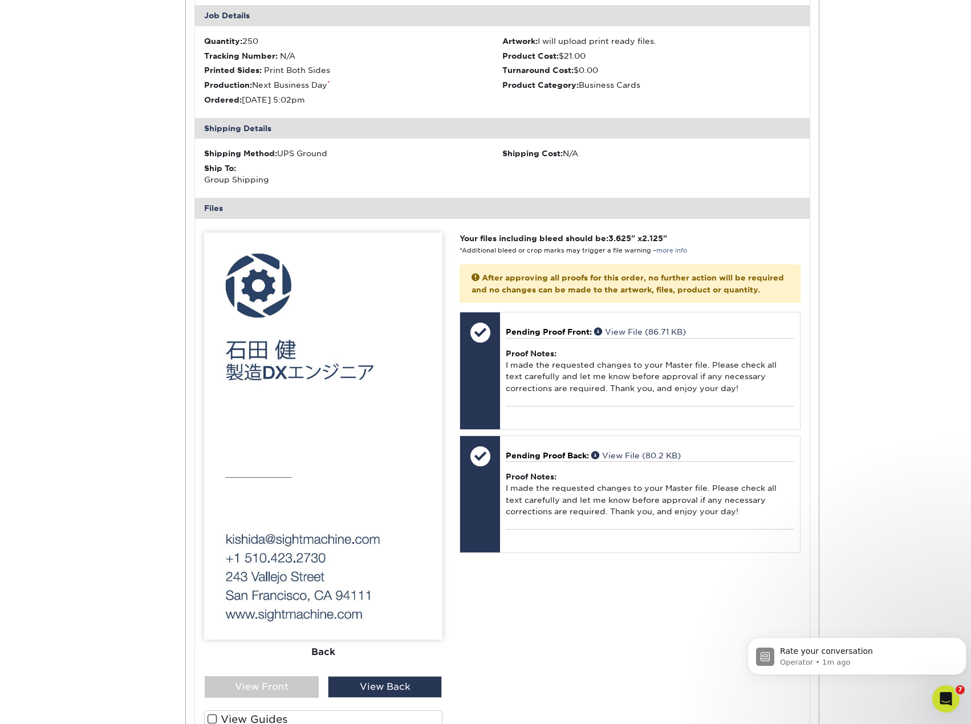
scroll to position [1198, 0]
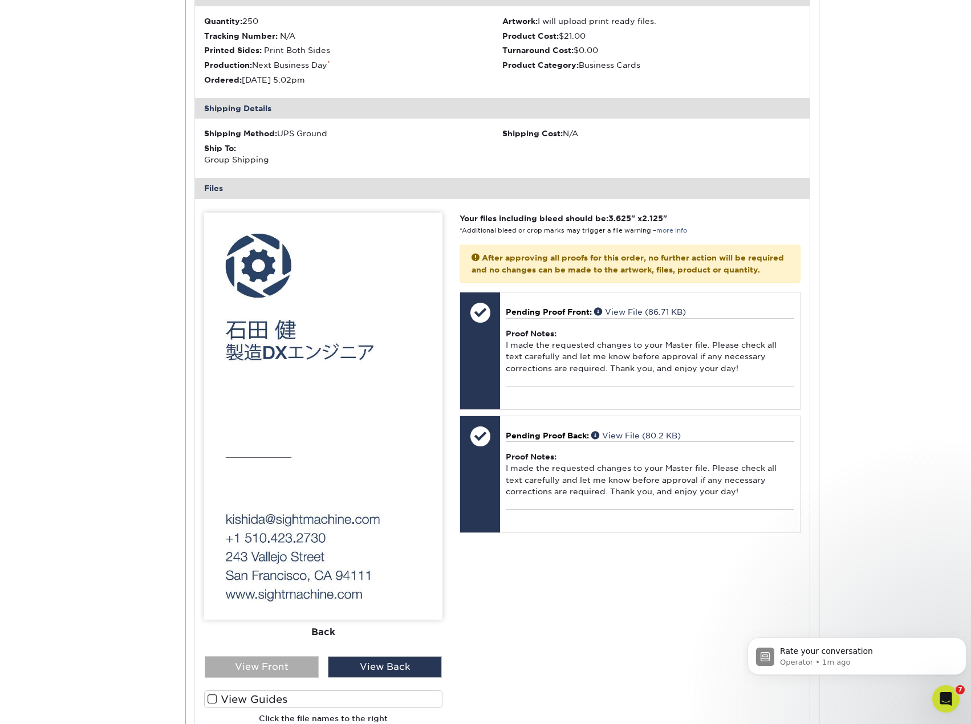
click at [256, 672] on div "View Front" at bounding box center [262, 668] width 114 height 22
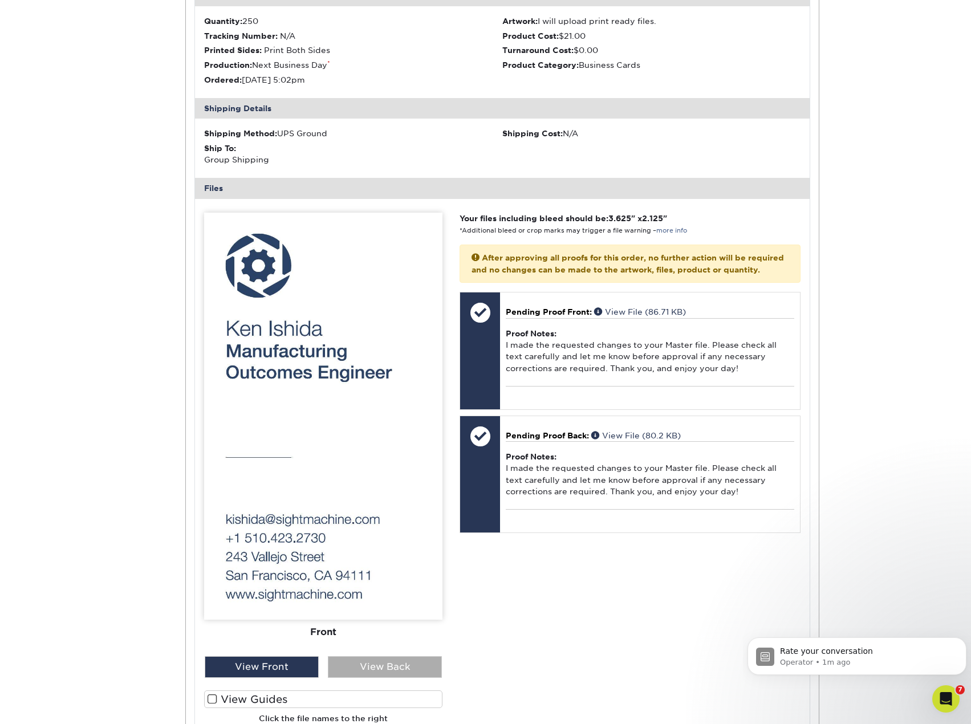
click at [384, 666] on div "View Back" at bounding box center [385, 668] width 114 height 22
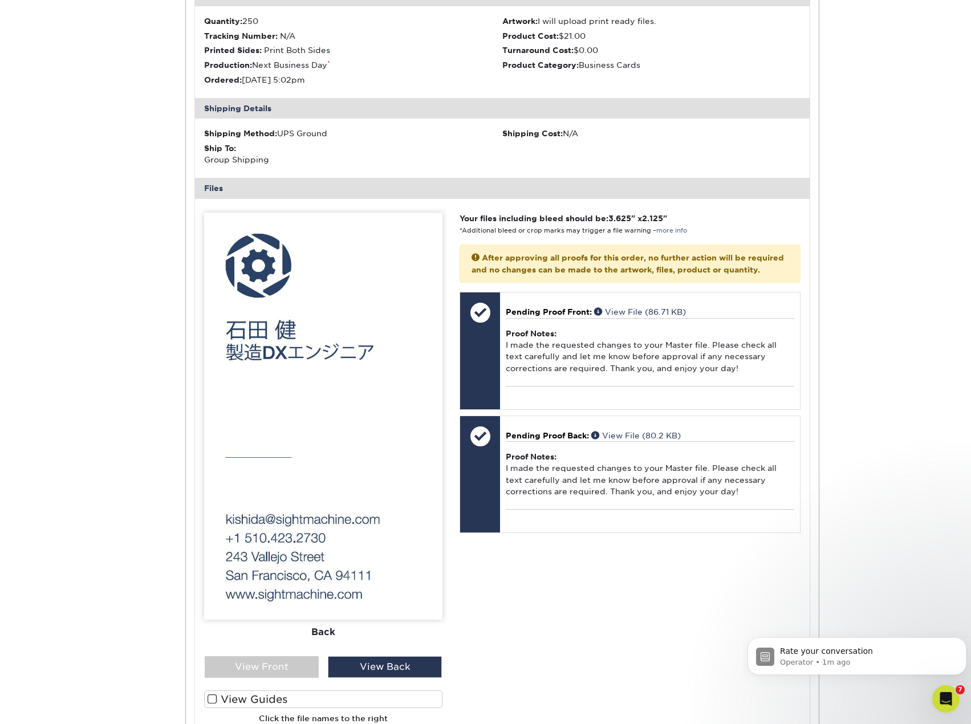
click at [699, 604] on div "Your files including bleed should be: 3.625 " x 2.125 " *Additional bleed or cr…" at bounding box center [630, 477] width 358 height 529
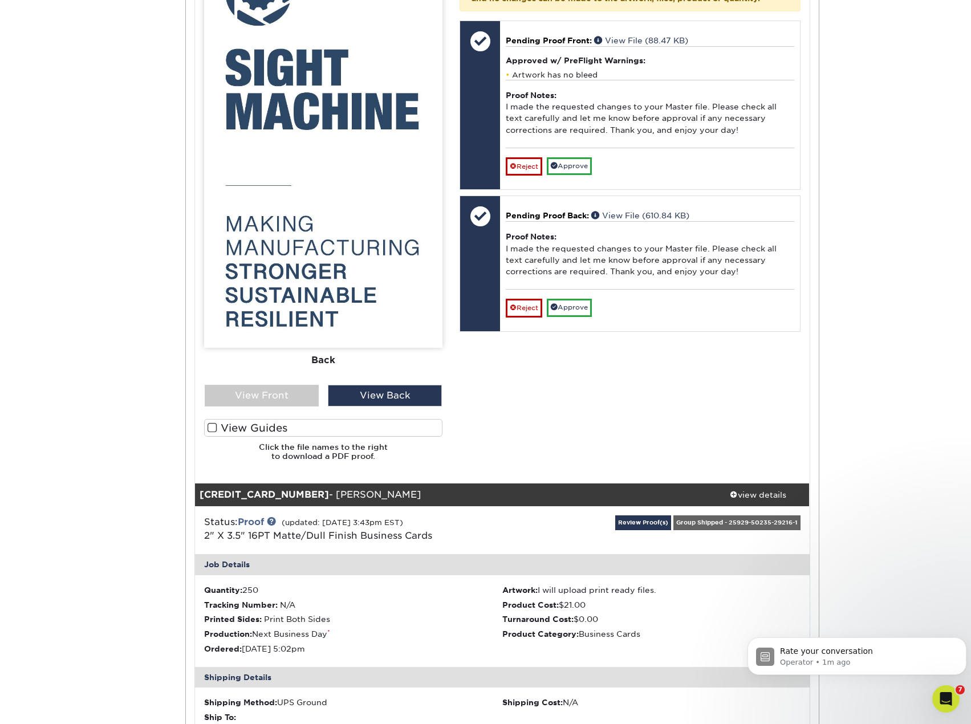
scroll to position [627, 0]
